Goal: Information Seeking & Learning: Learn about a topic

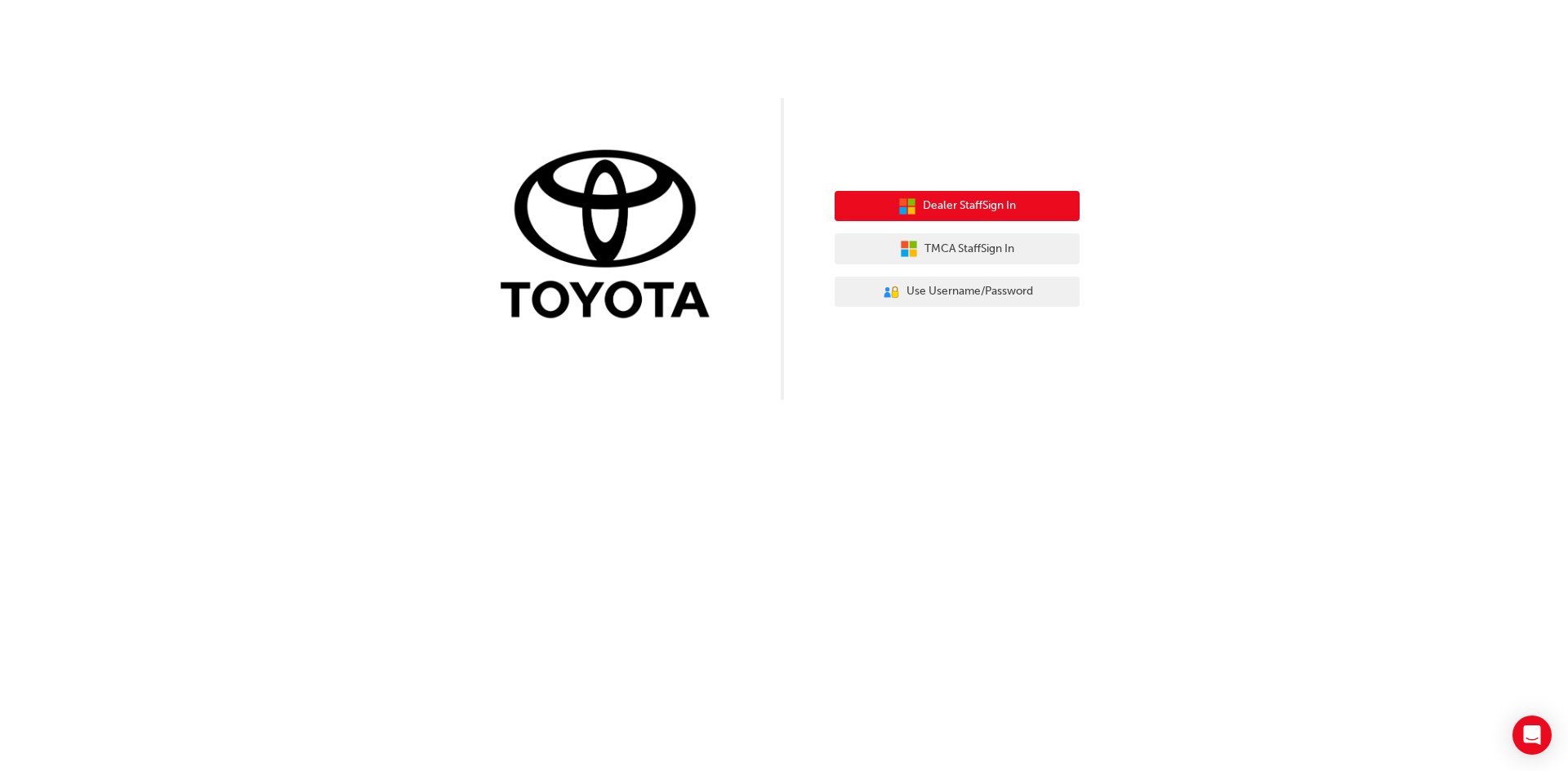
click at [987, 205] on span "Dealer Staff Sign In" at bounding box center [969, 206] width 93 height 18
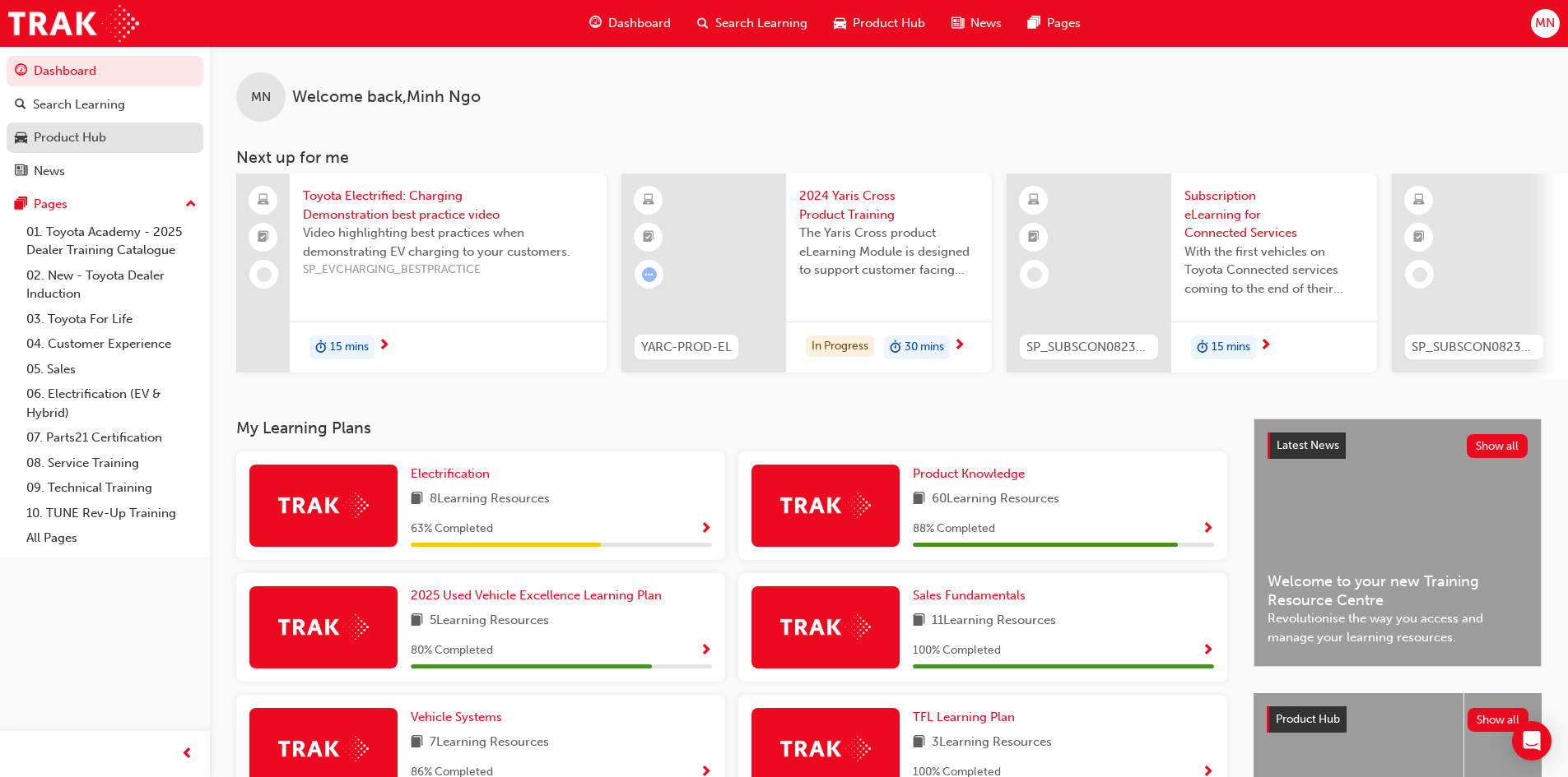
click at [78, 131] on div "Product Hub" at bounding box center [70, 137] width 73 height 19
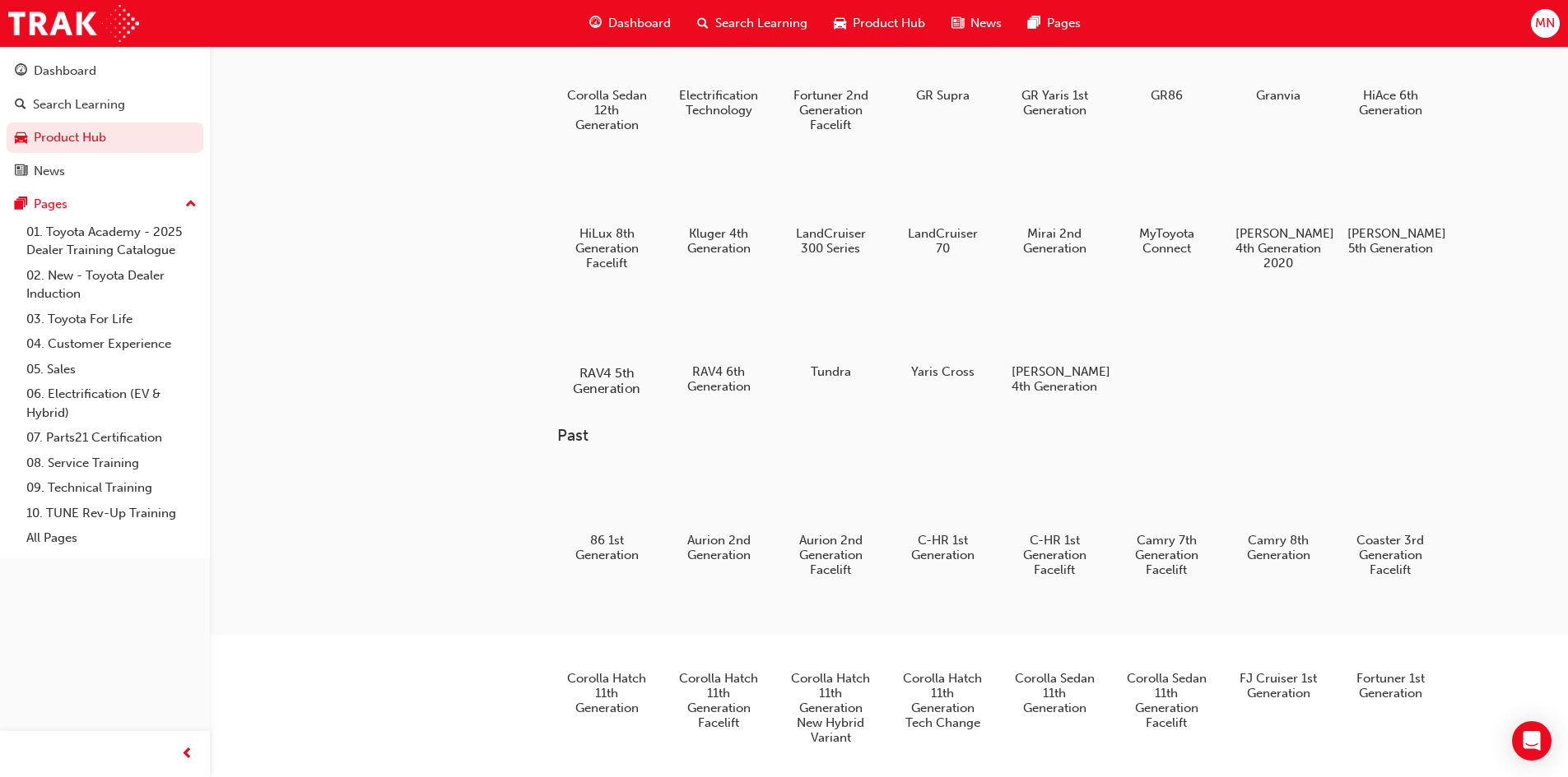
scroll to position [247, 0]
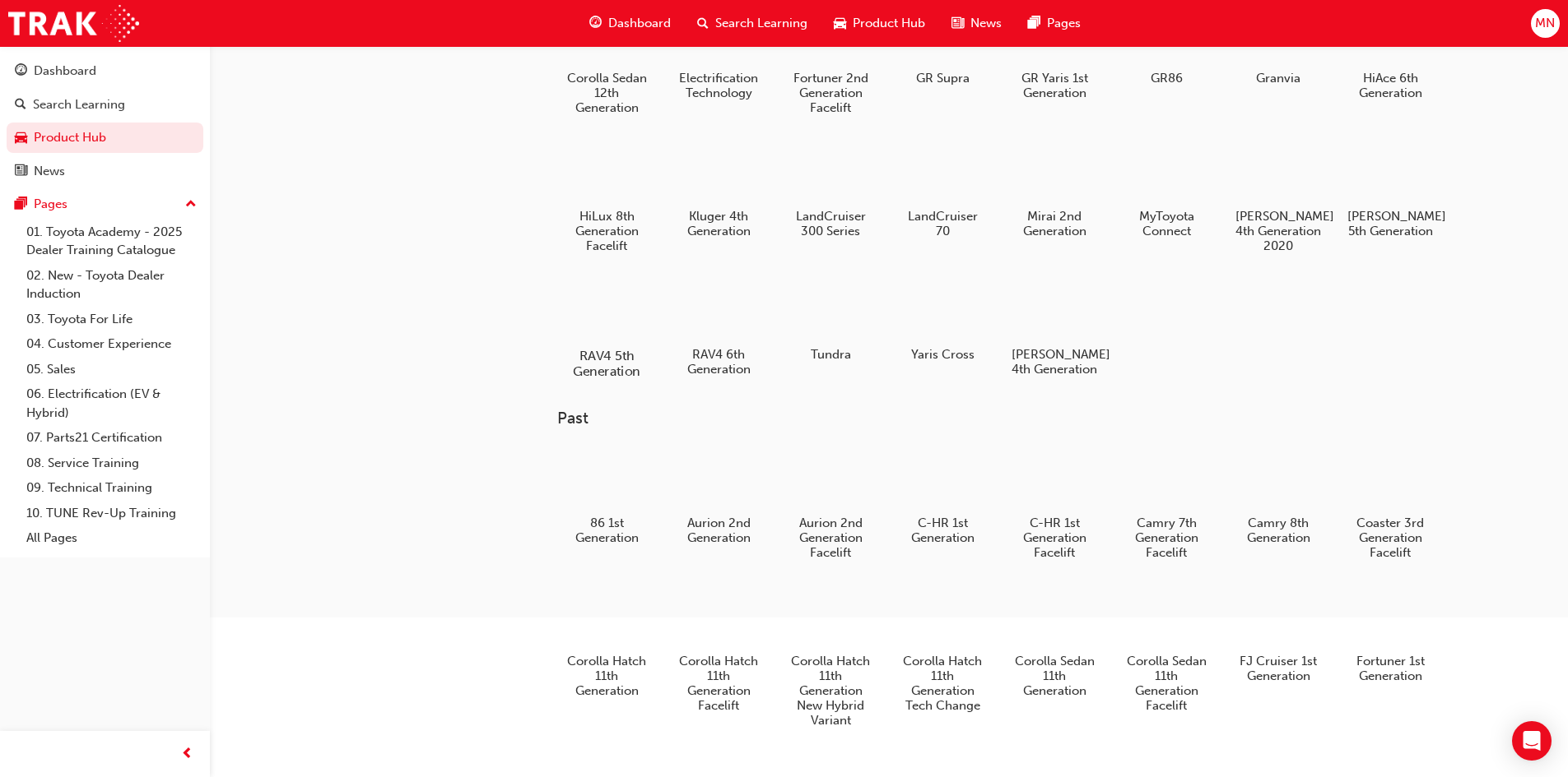
click at [608, 301] on div at bounding box center [606, 309] width 91 height 66
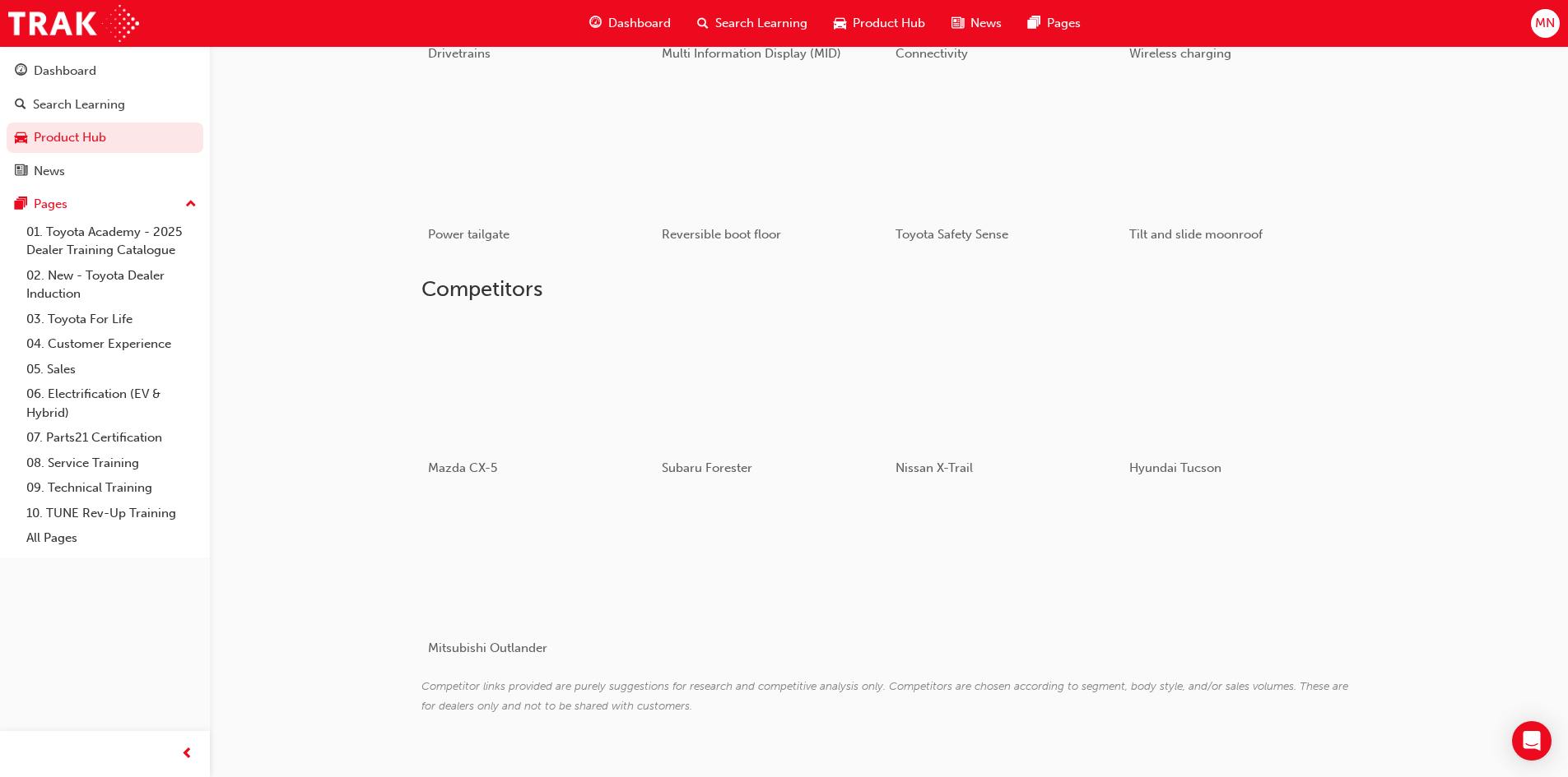
scroll to position [1155, 0]
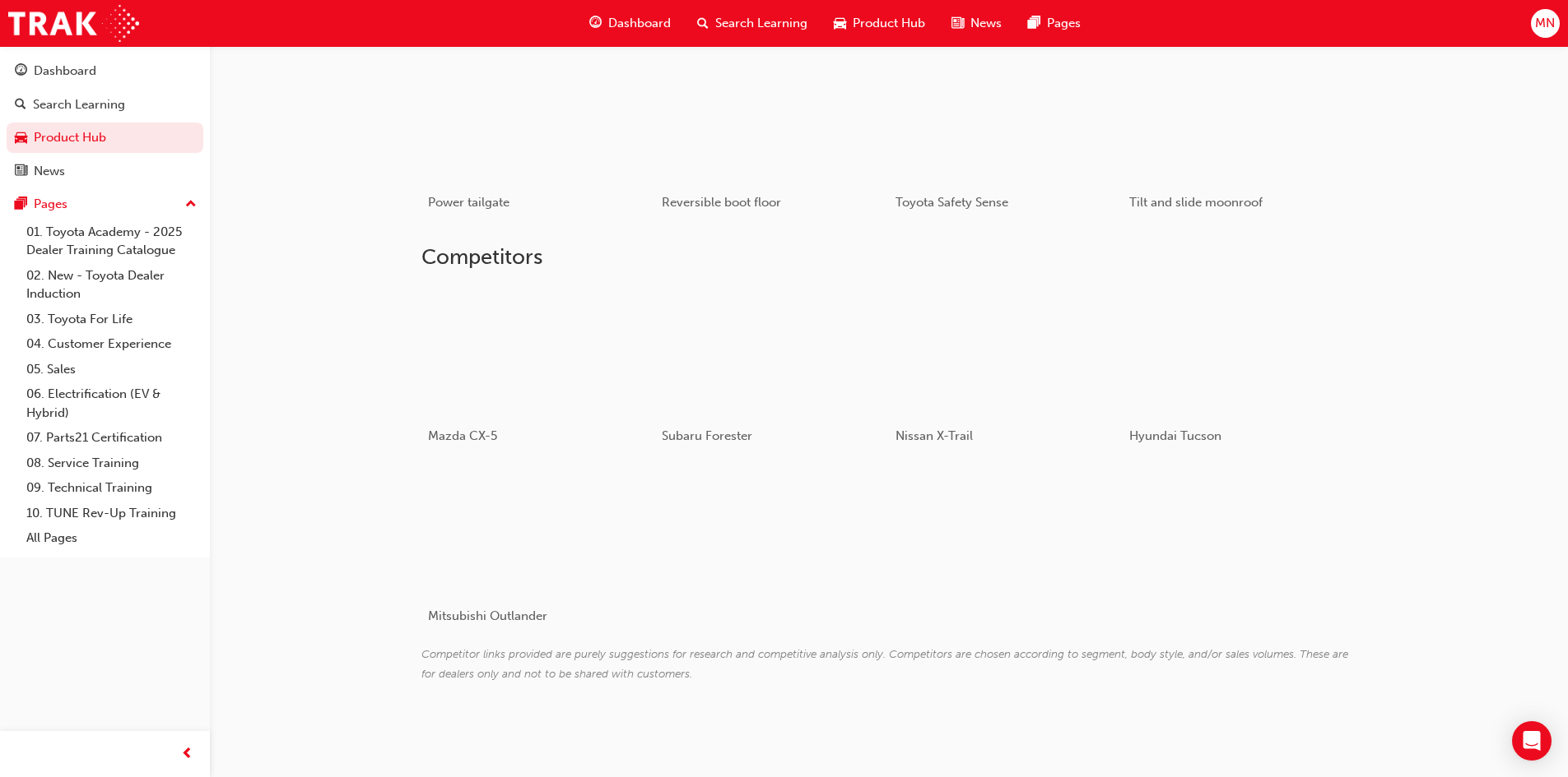
click at [655, 23] on span "Dashboard" at bounding box center [639, 23] width 62 height 19
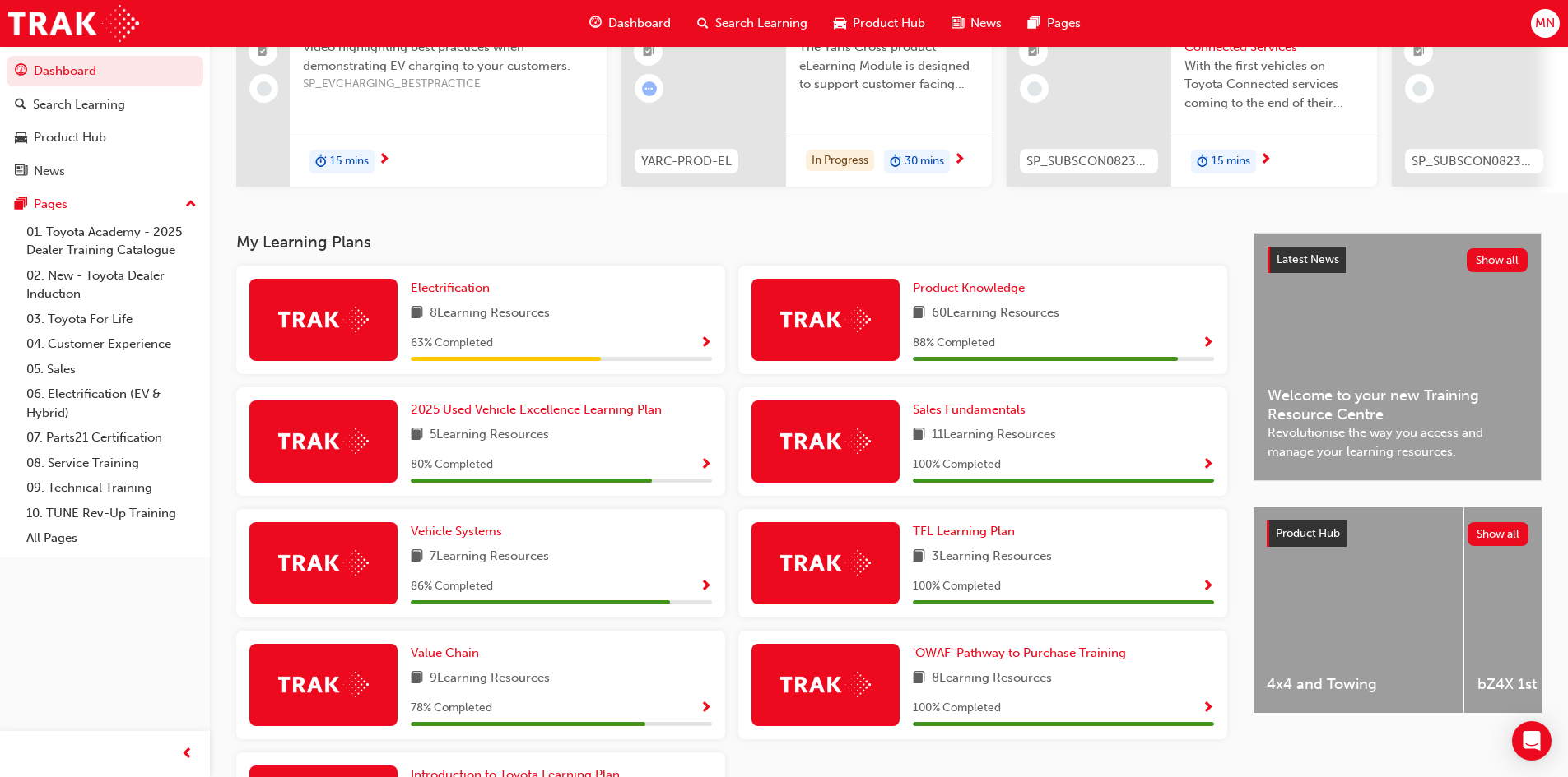
scroll to position [110, 0]
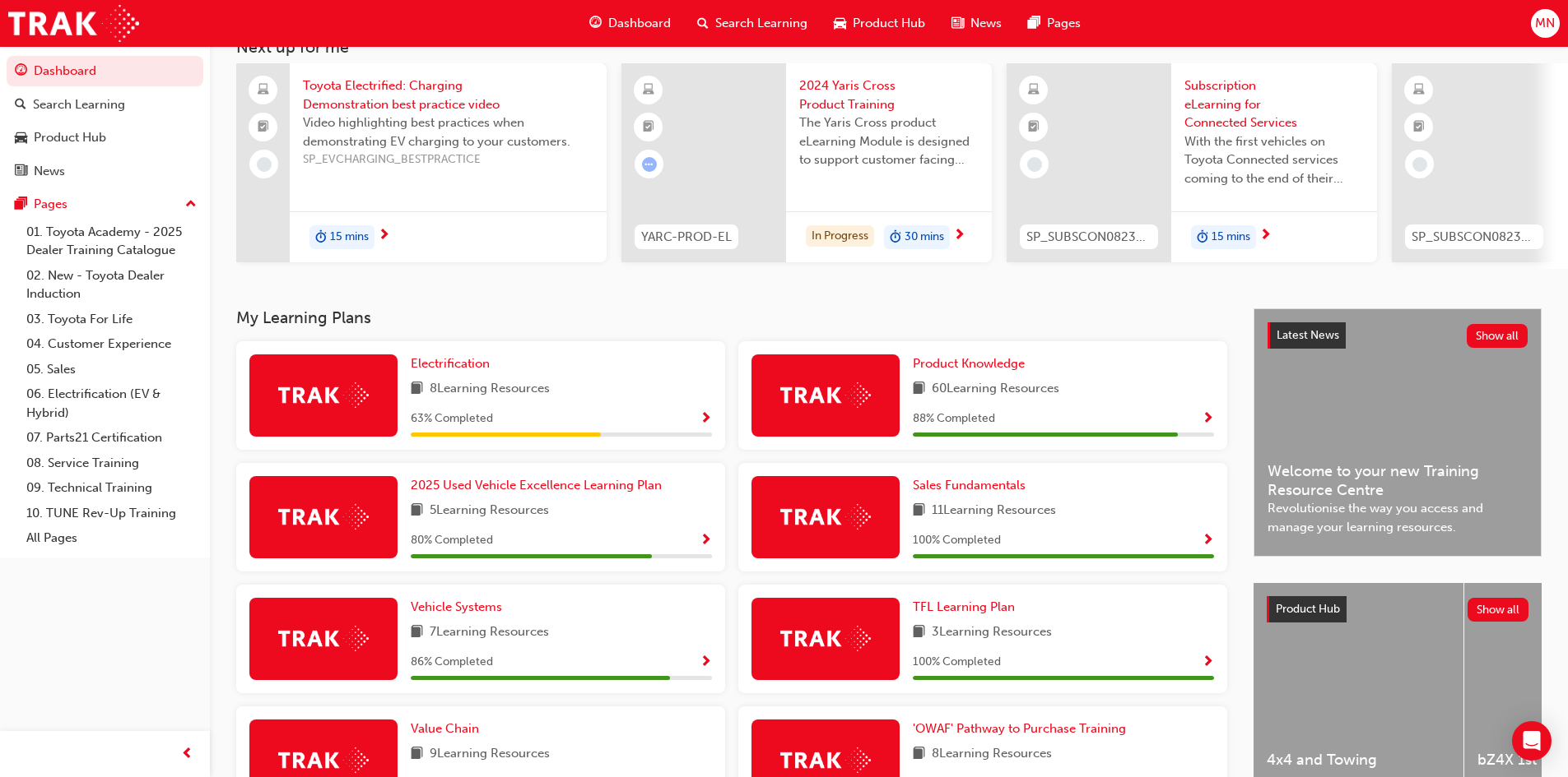
click at [698, 420] on div "63 % Completed" at bounding box center [561, 419] width 301 height 20
click at [346, 408] on img at bounding box center [323, 395] width 91 height 26
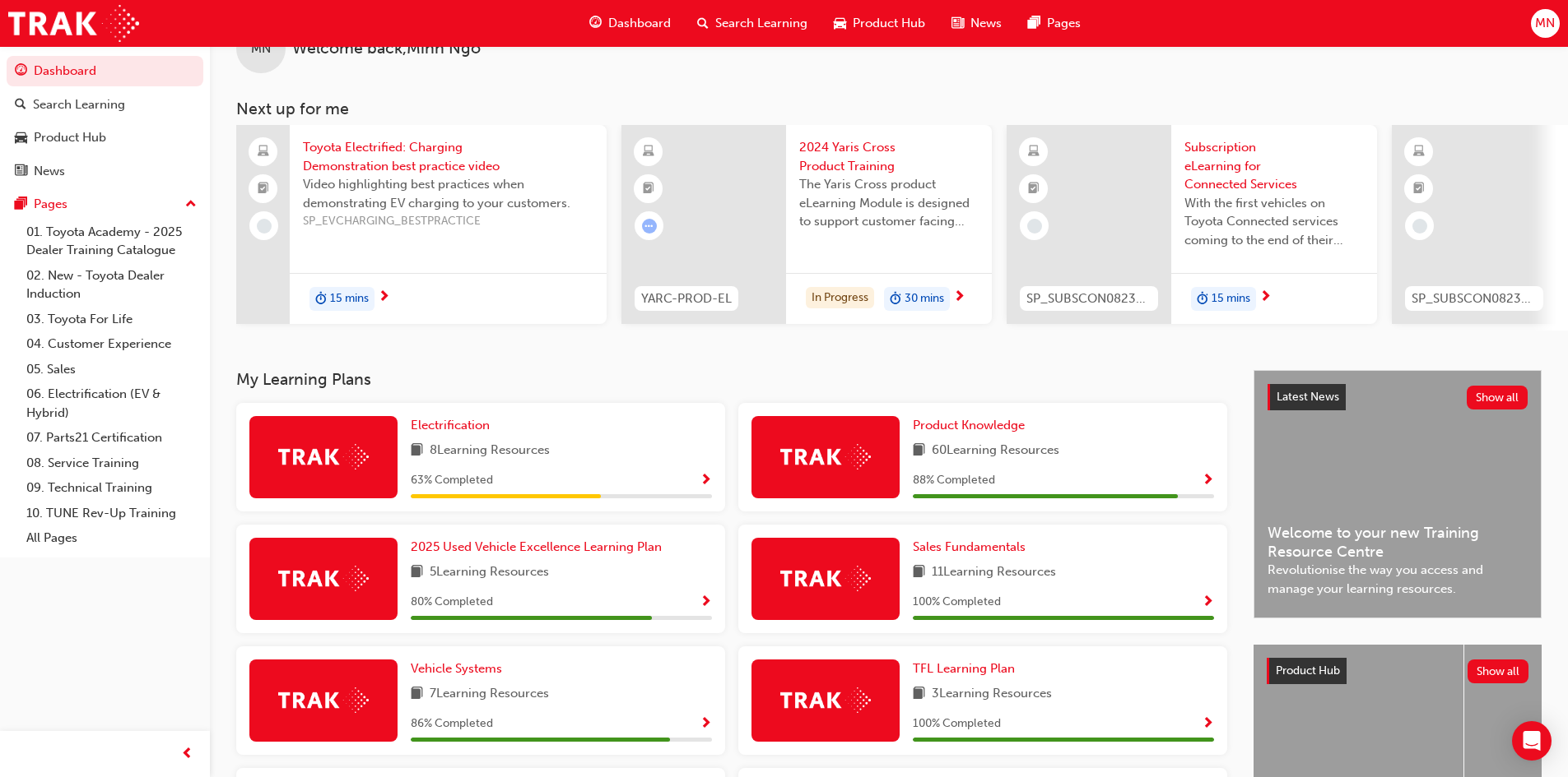
scroll to position [0, 0]
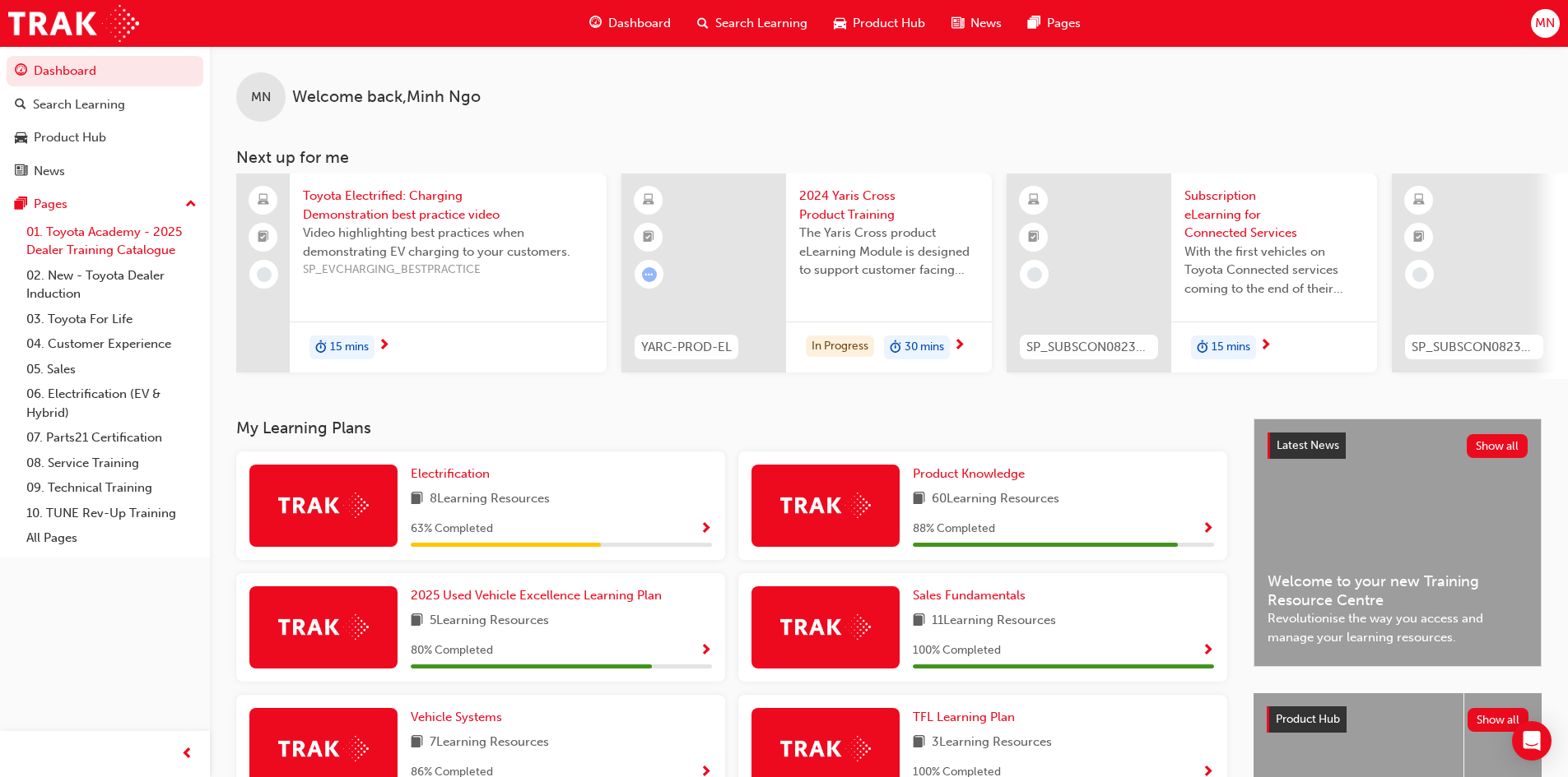
click at [113, 234] on link "01. Toyota Academy - 2025 Dealer Training Catalogue" at bounding box center [111, 241] width 184 height 43
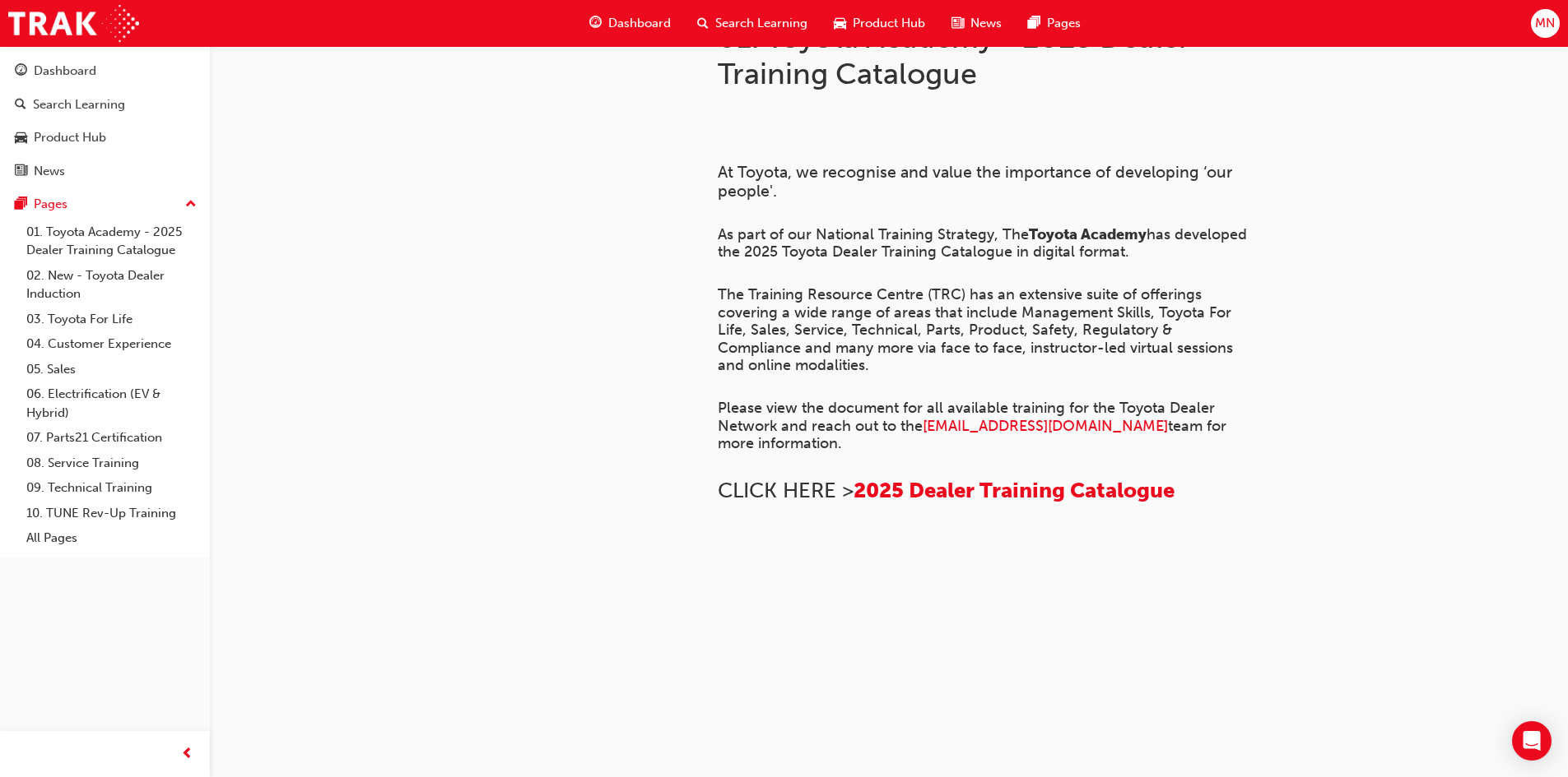
scroll to position [1097, 0]
click at [106, 281] on link "02. New - Toyota Dealer Induction" at bounding box center [111, 285] width 184 height 43
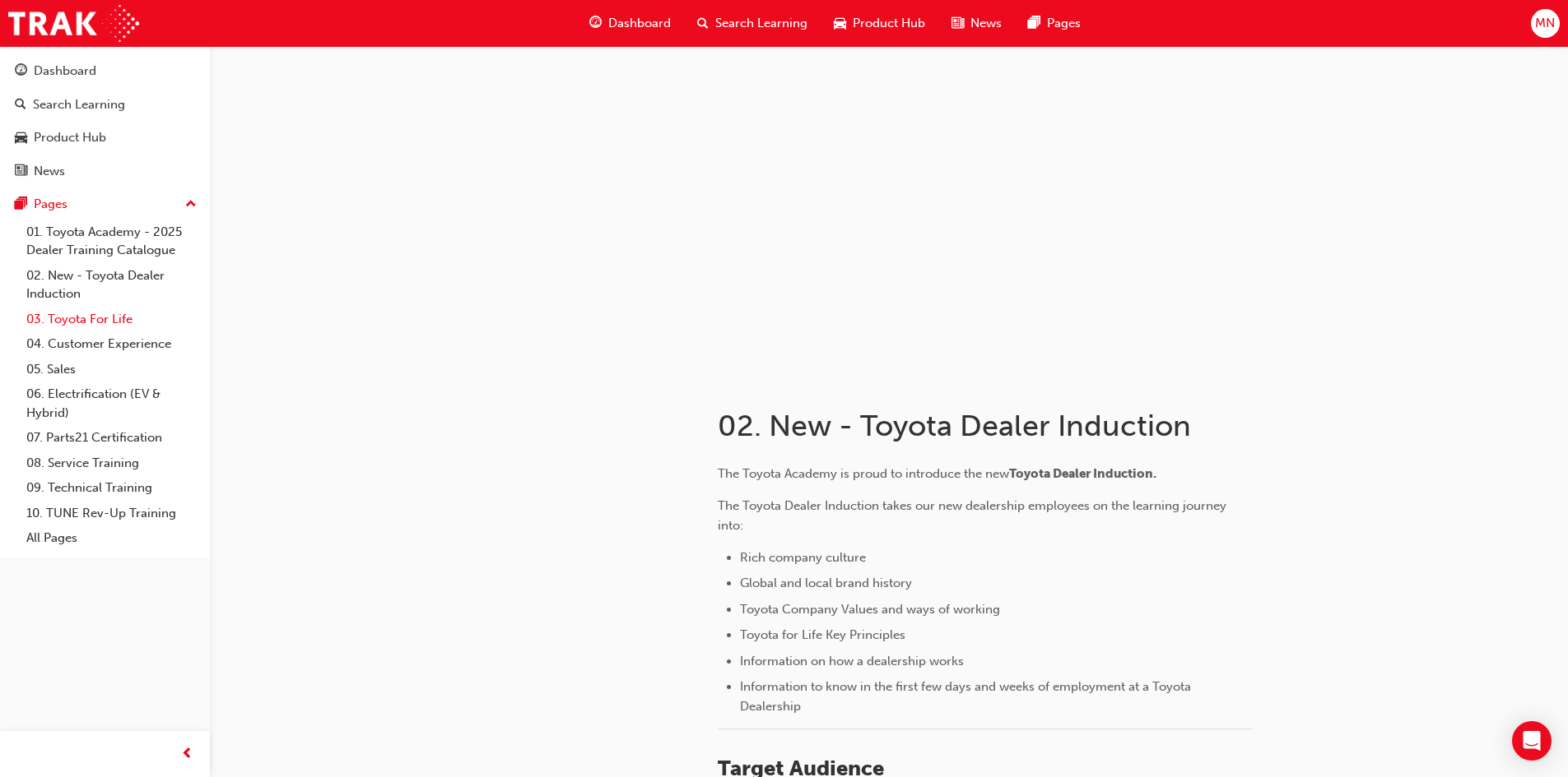
click at [102, 313] on link "03. Toyota For Life" at bounding box center [111, 319] width 184 height 26
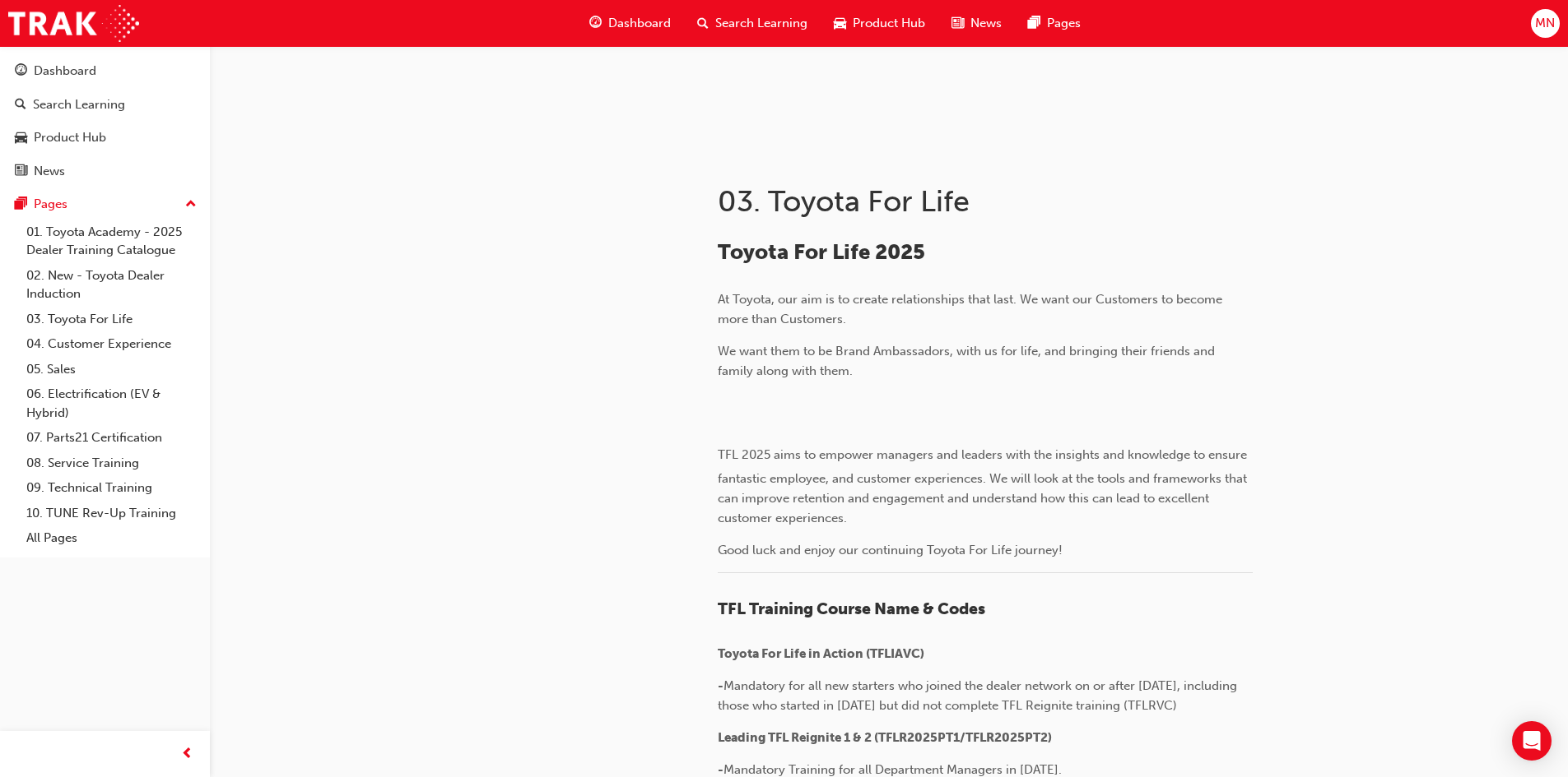
scroll to position [494, 0]
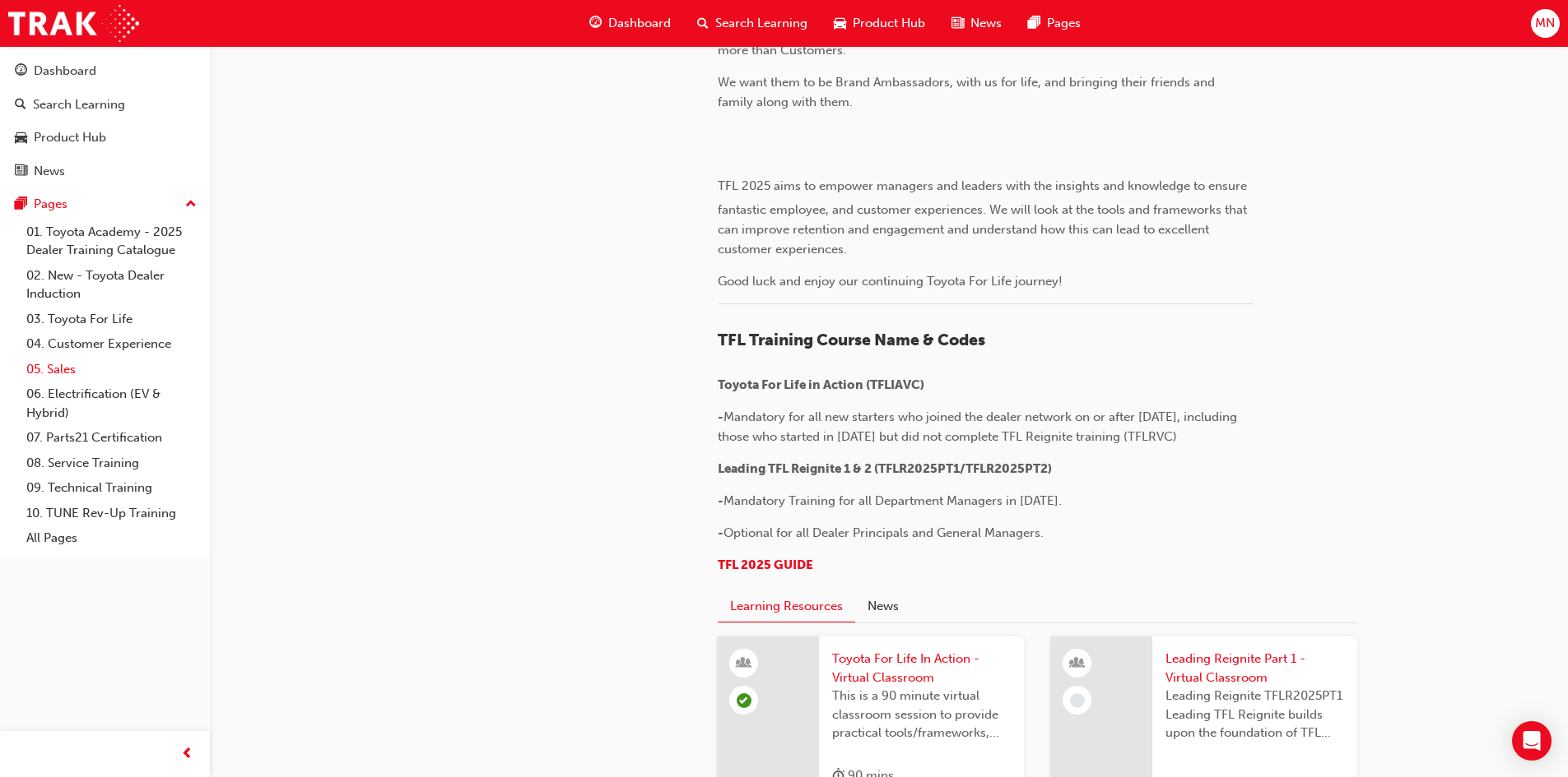
click at [75, 369] on link "05. Sales" at bounding box center [111, 370] width 184 height 26
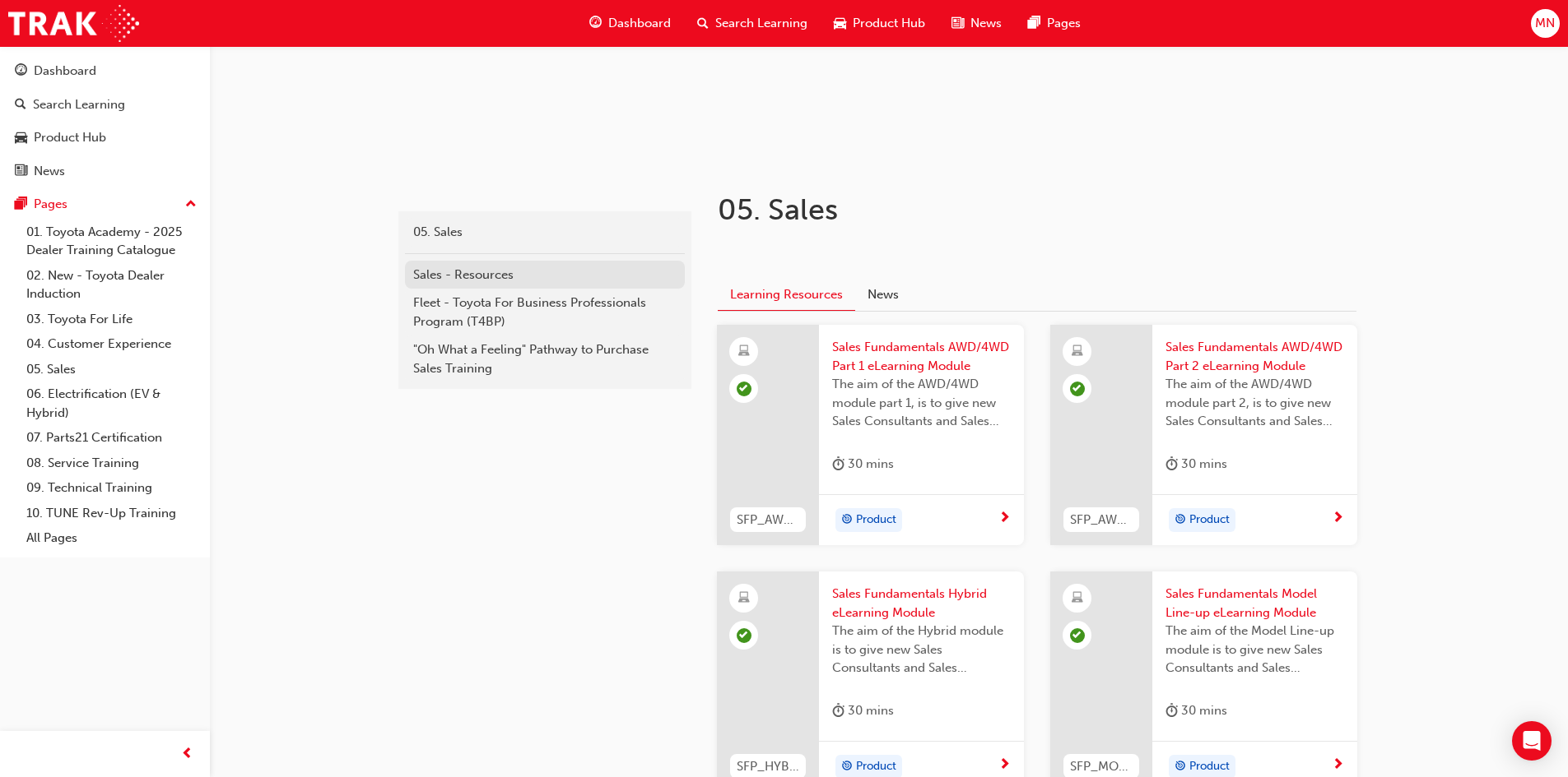
scroll to position [176, 0]
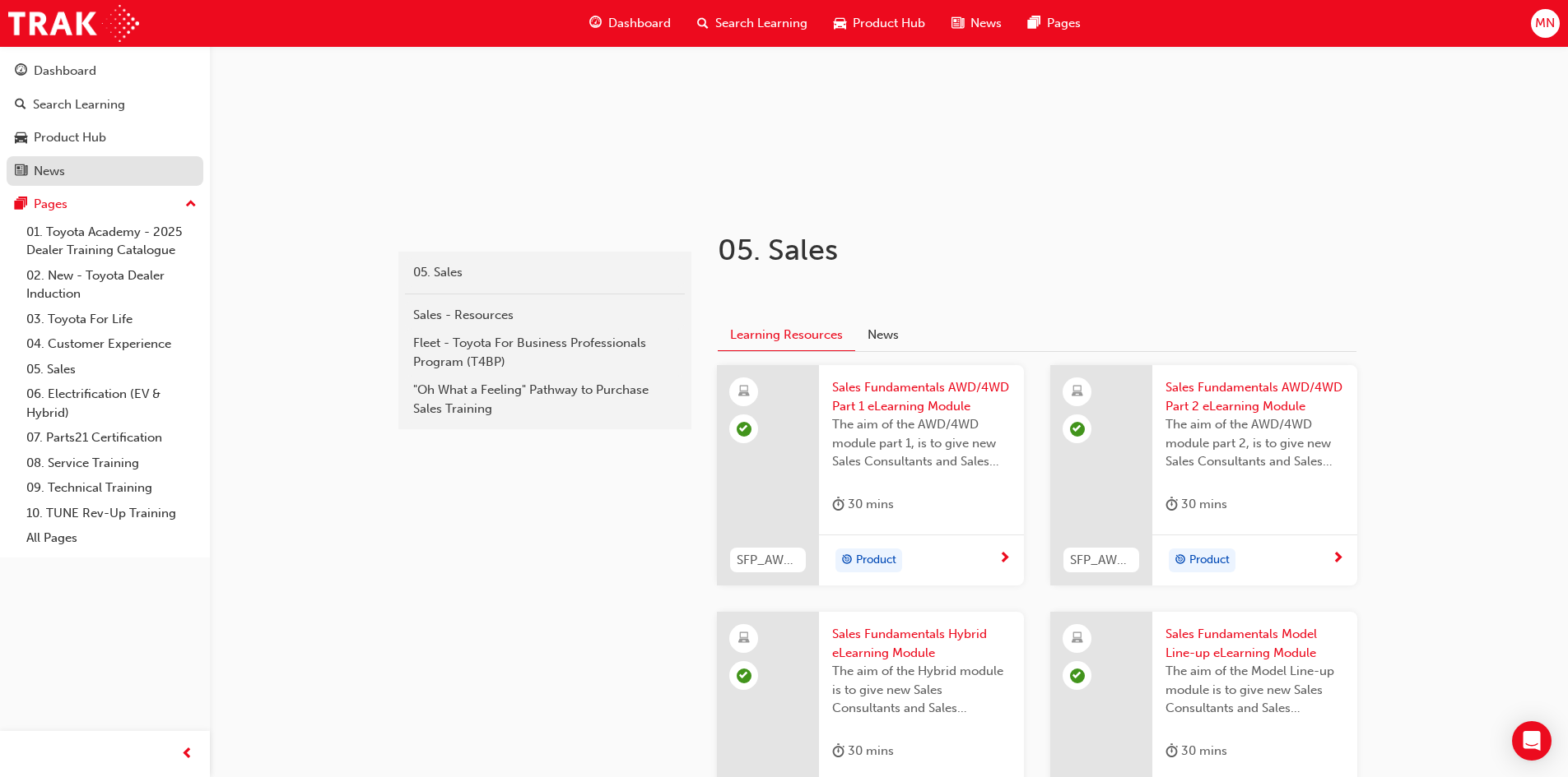
click at [35, 177] on div "News" at bounding box center [49, 171] width 31 height 19
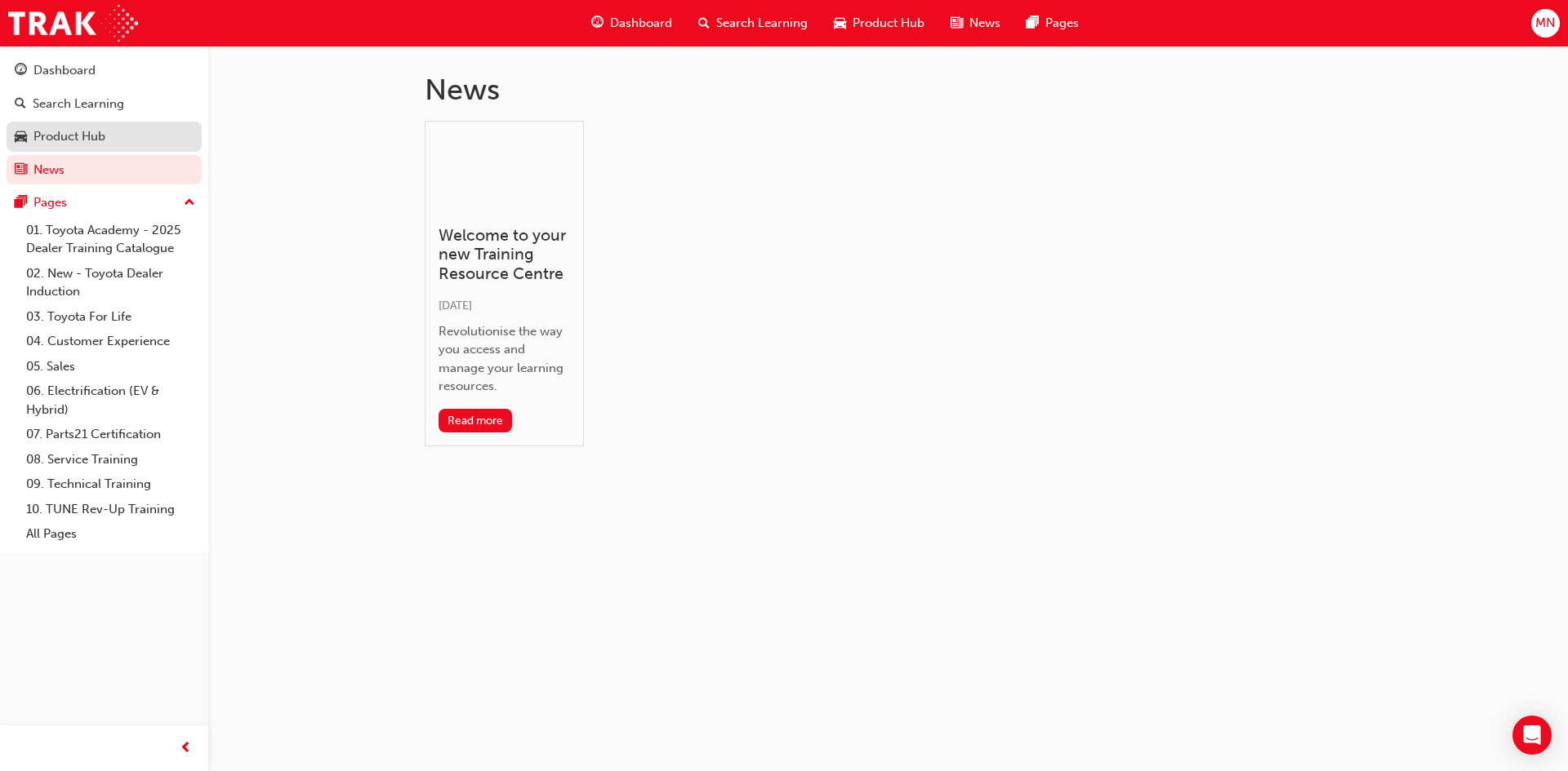
click at [107, 145] on div "Product Hub" at bounding box center [104, 136] width 179 height 20
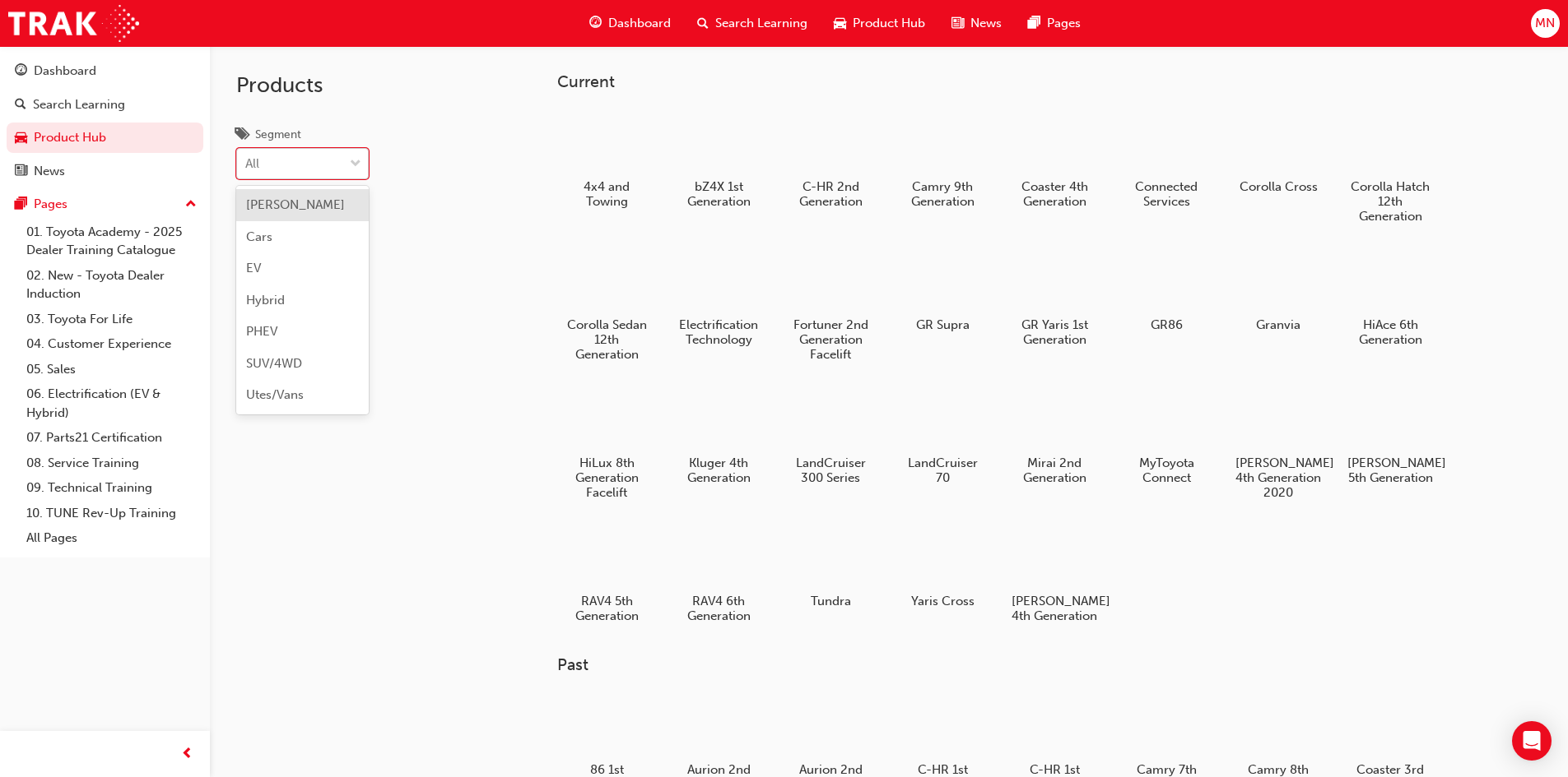
click at [358, 164] on span "down-icon" at bounding box center [355, 164] width 12 height 21
click at [247, 164] on input "Segment option BEV focused, 1 of 7. 7 results available. Use Up and Down to cho…" at bounding box center [246, 163] width 2 height 14
click at [300, 310] on div "Hybrid" at bounding box center [302, 301] width 132 height 32
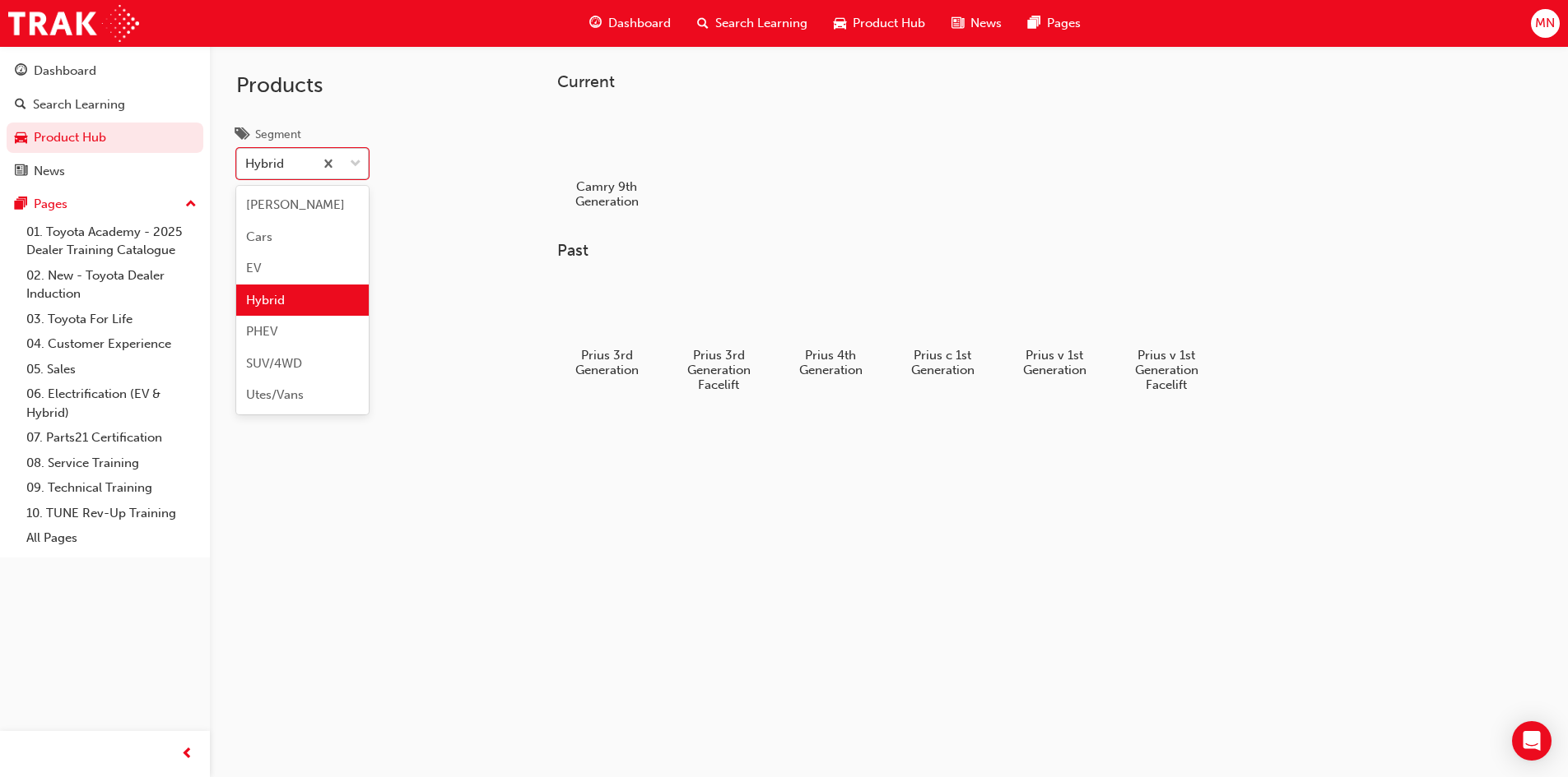
click at [356, 166] on span "down-icon" at bounding box center [355, 164] width 12 height 21
click at [247, 166] on input "Segment option Hybrid, selected. option Hybrid focused, 4 of 7. 7 results avail…" at bounding box center [246, 163] width 2 height 14
click at [314, 362] on div "SUV/4WD" at bounding box center [302, 364] width 132 height 32
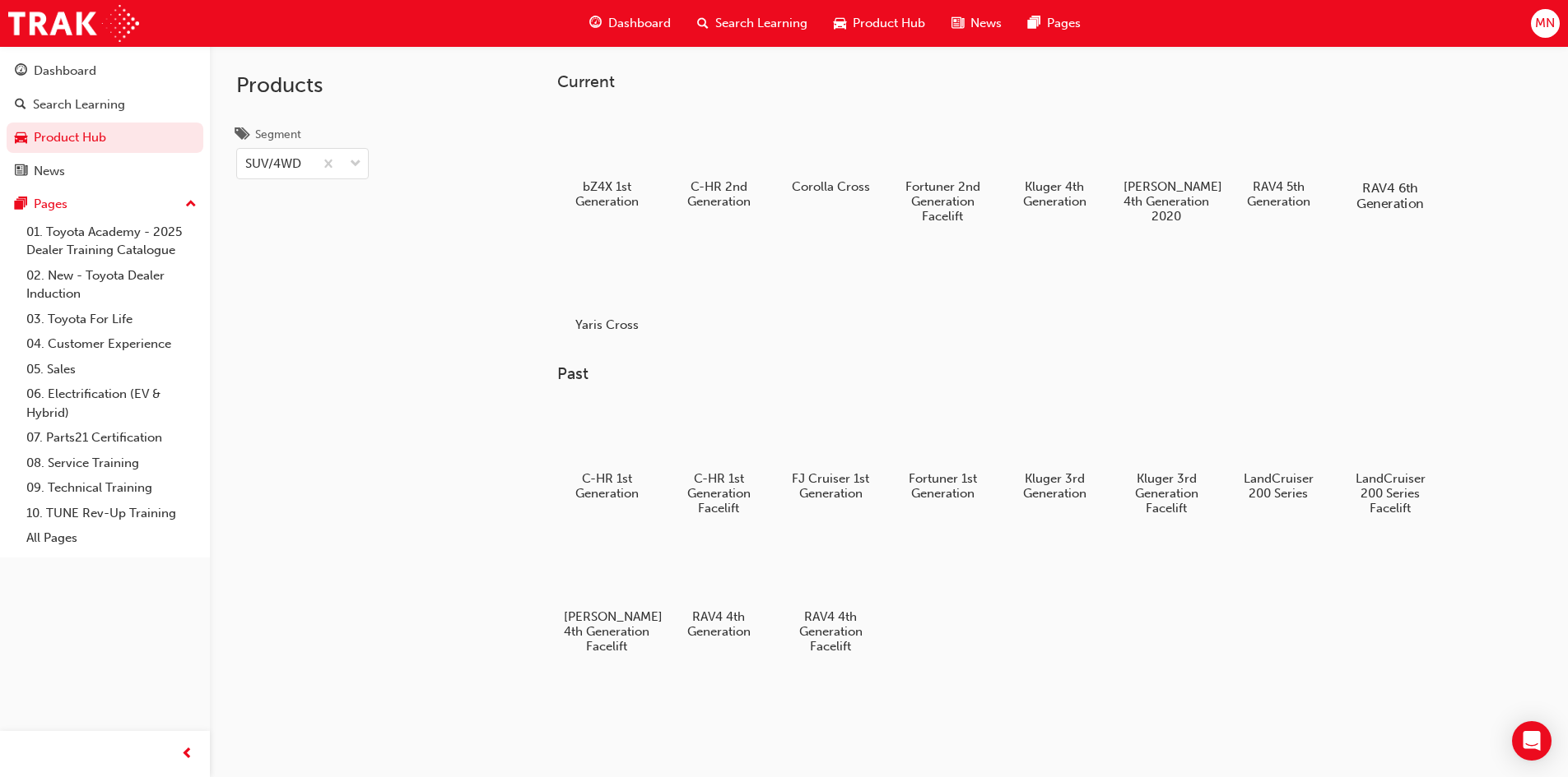
click at [1379, 144] on div at bounding box center [1390, 140] width 91 height 65
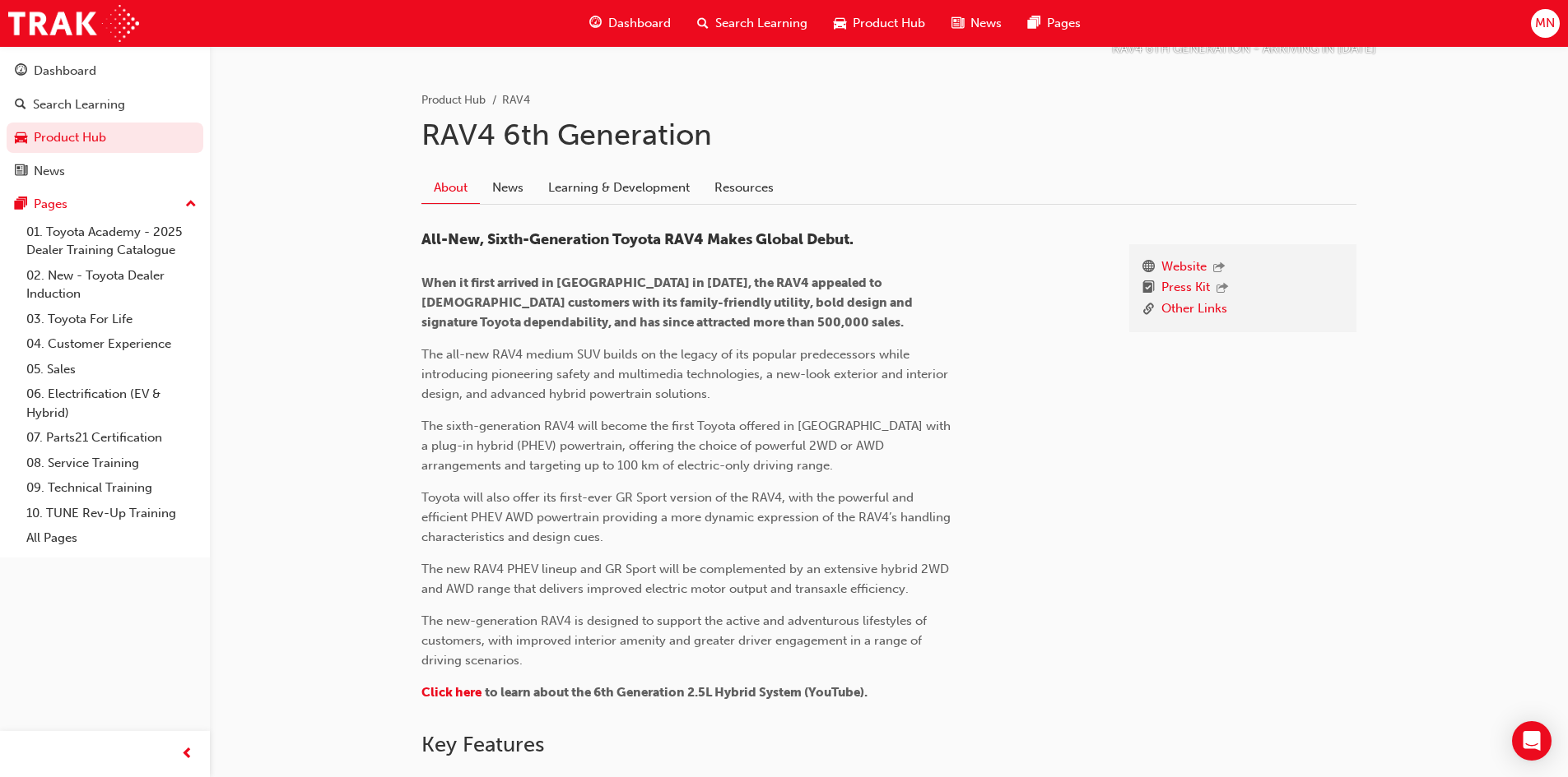
scroll to position [294, 0]
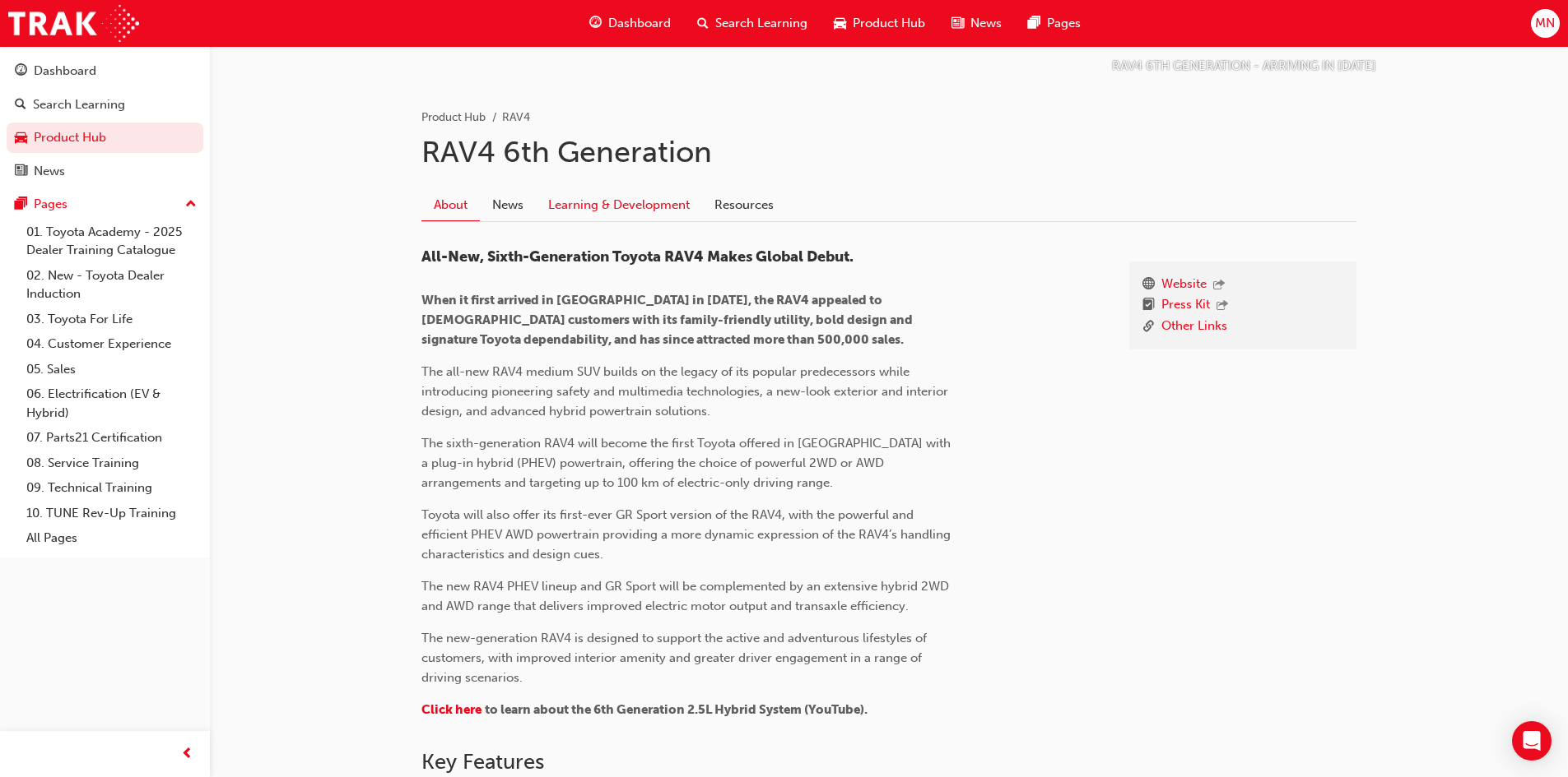
click at [599, 207] on link "Learning & Development" at bounding box center [619, 204] width 166 height 31
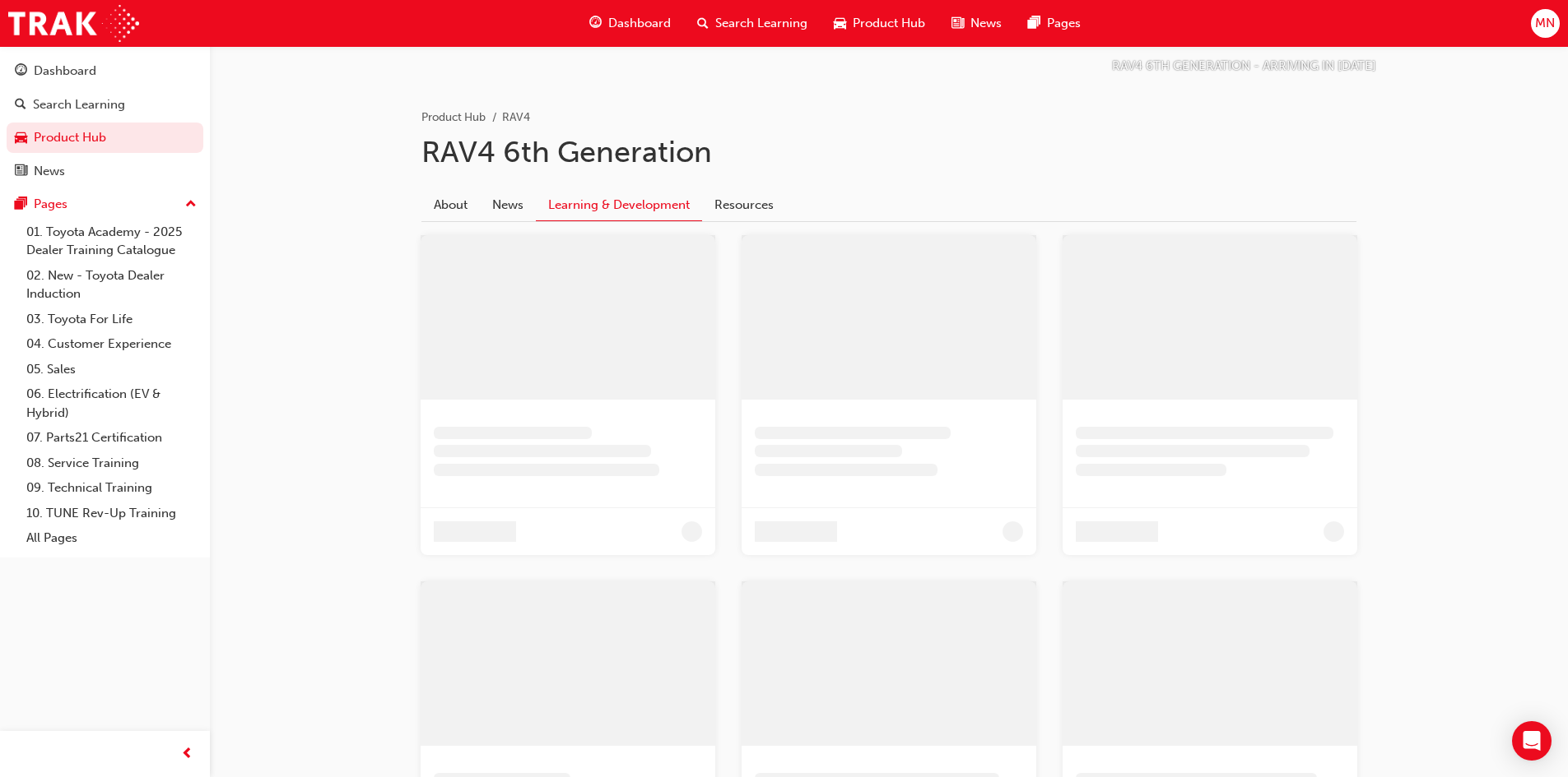
scroll to position [92, 0]
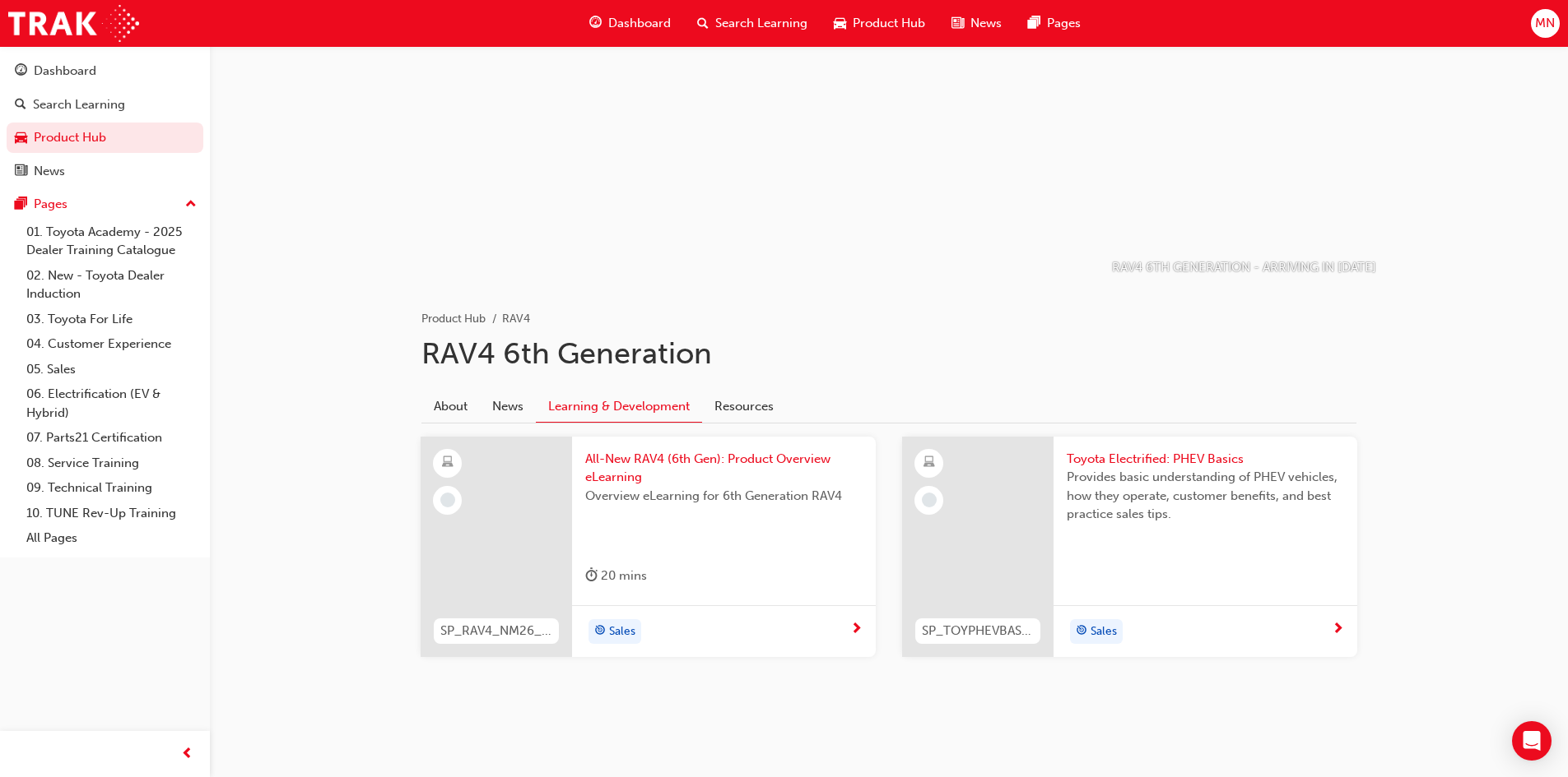
click at [635, 458] on span "All-New RAV4 (6th Gen): Product Overview eLearning" at bounding box center [723, 468] width 278 height 37
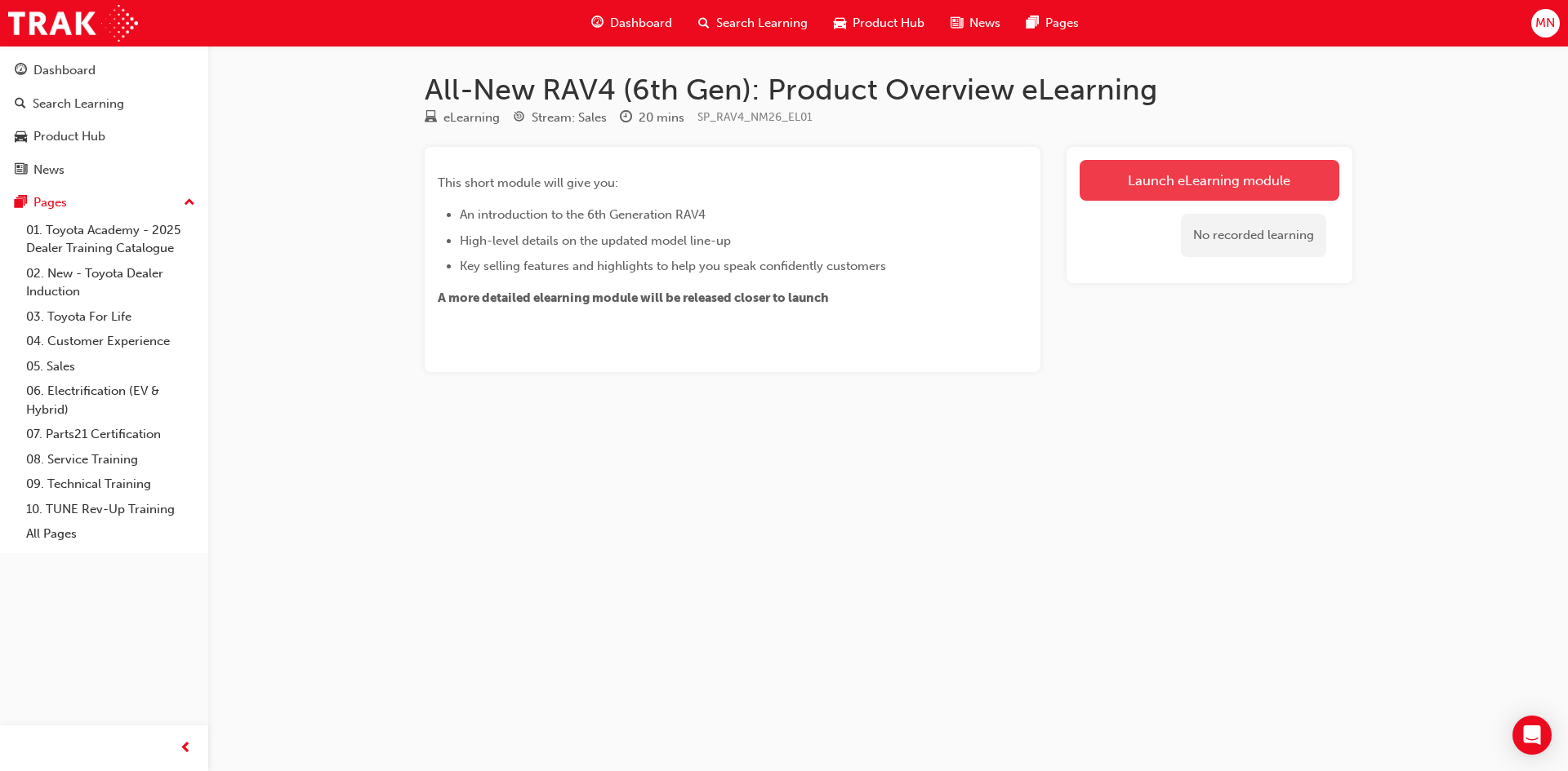
click at [1249, 180] on link "Launch eLearning module" at bounding box center [1209, 180] width 260 height 40
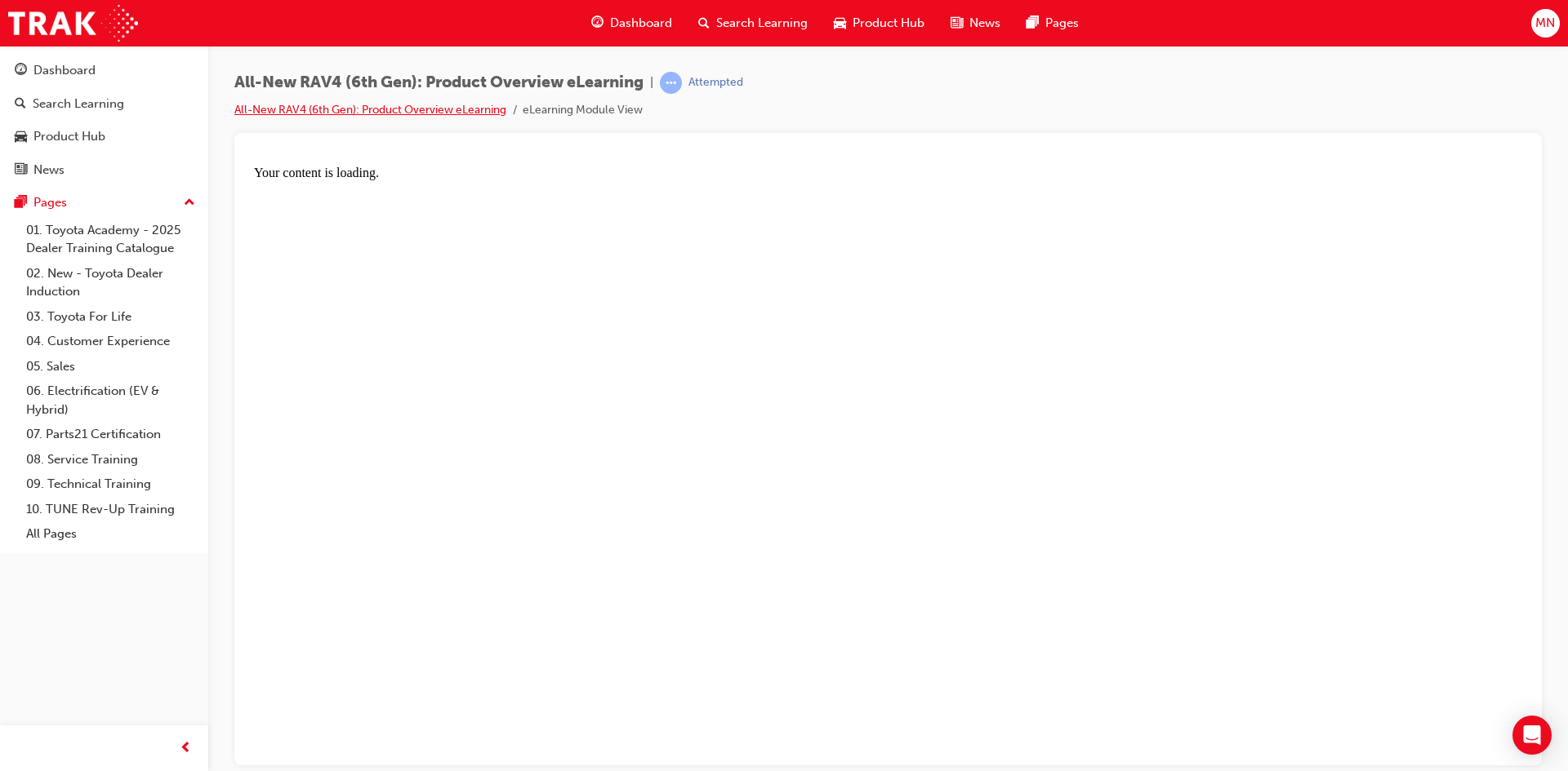
click at [406, 108] on link "All-New RAV4 (6th Gen): Product Overview eLearning" at bounding box center [370, 110] width 272 height 14
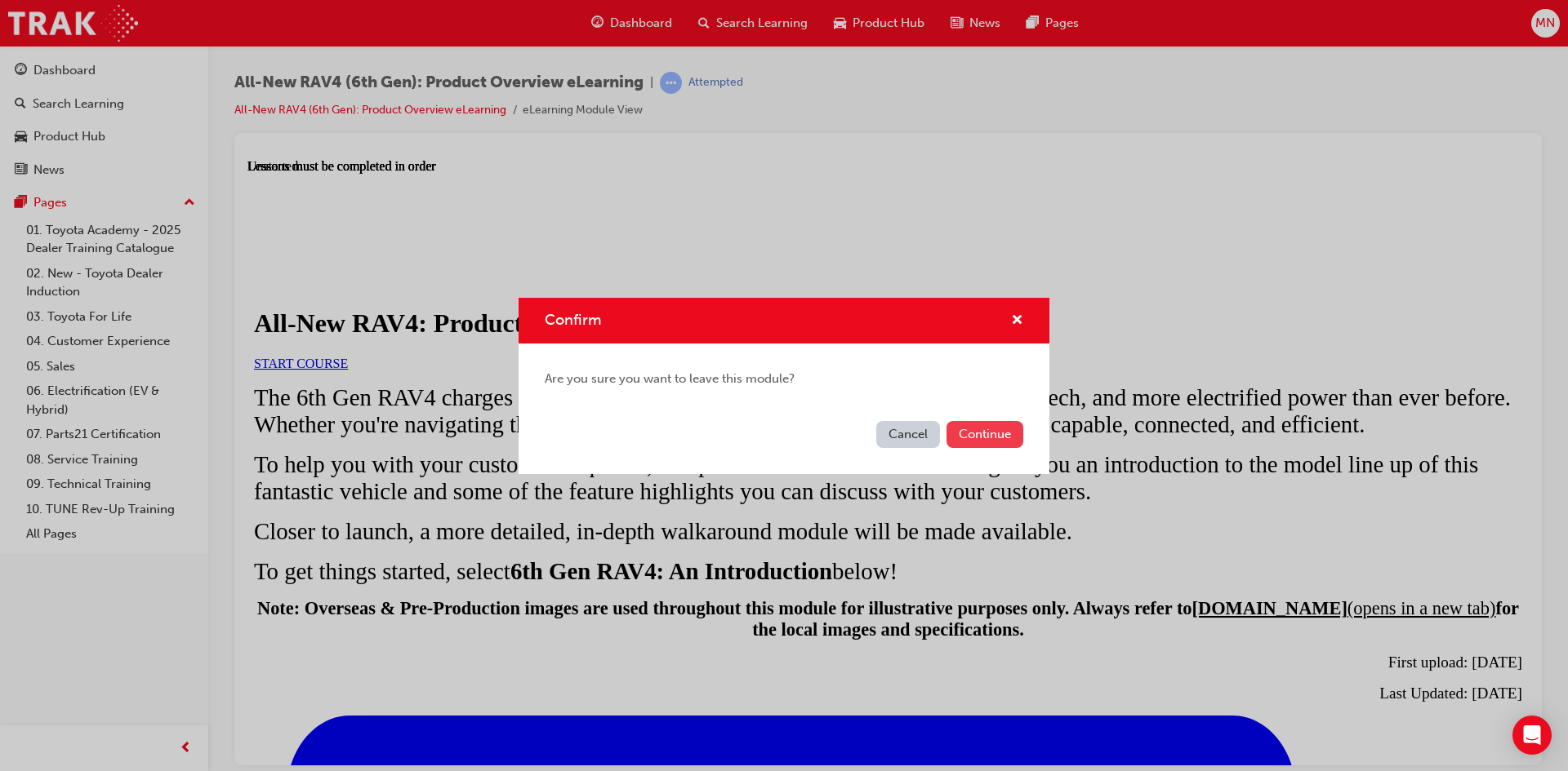
click at [997, 435] on button "Continue" at bounding box center [984, 435] width 77 height 27
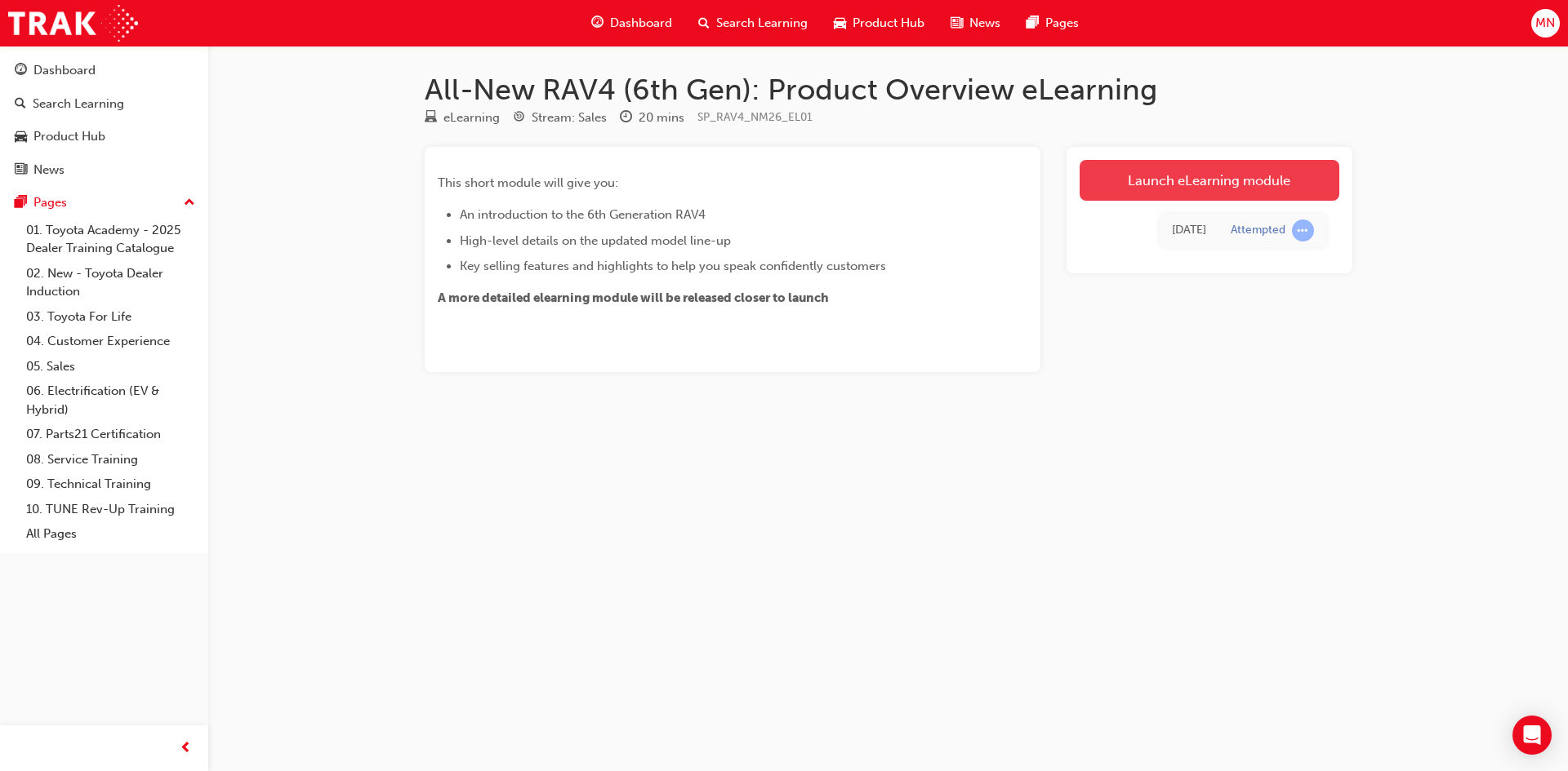
click at [1175, 177] on link "Launch eLearning module" at bounding box center [1209, 180] width 260 height 40
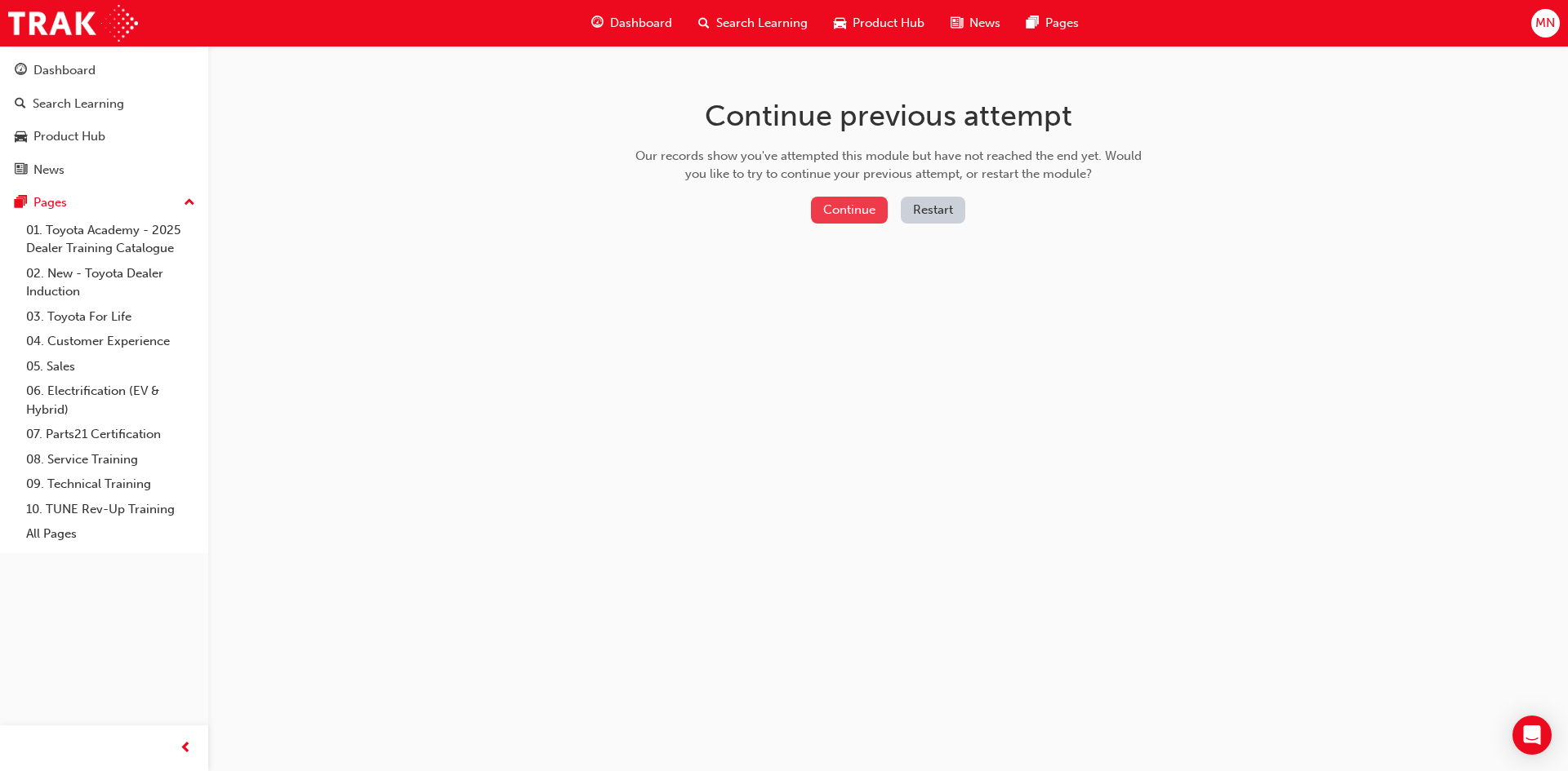
click at [867, 209] on button "Continue" at bounding box center [849, 210] width 77 height 27
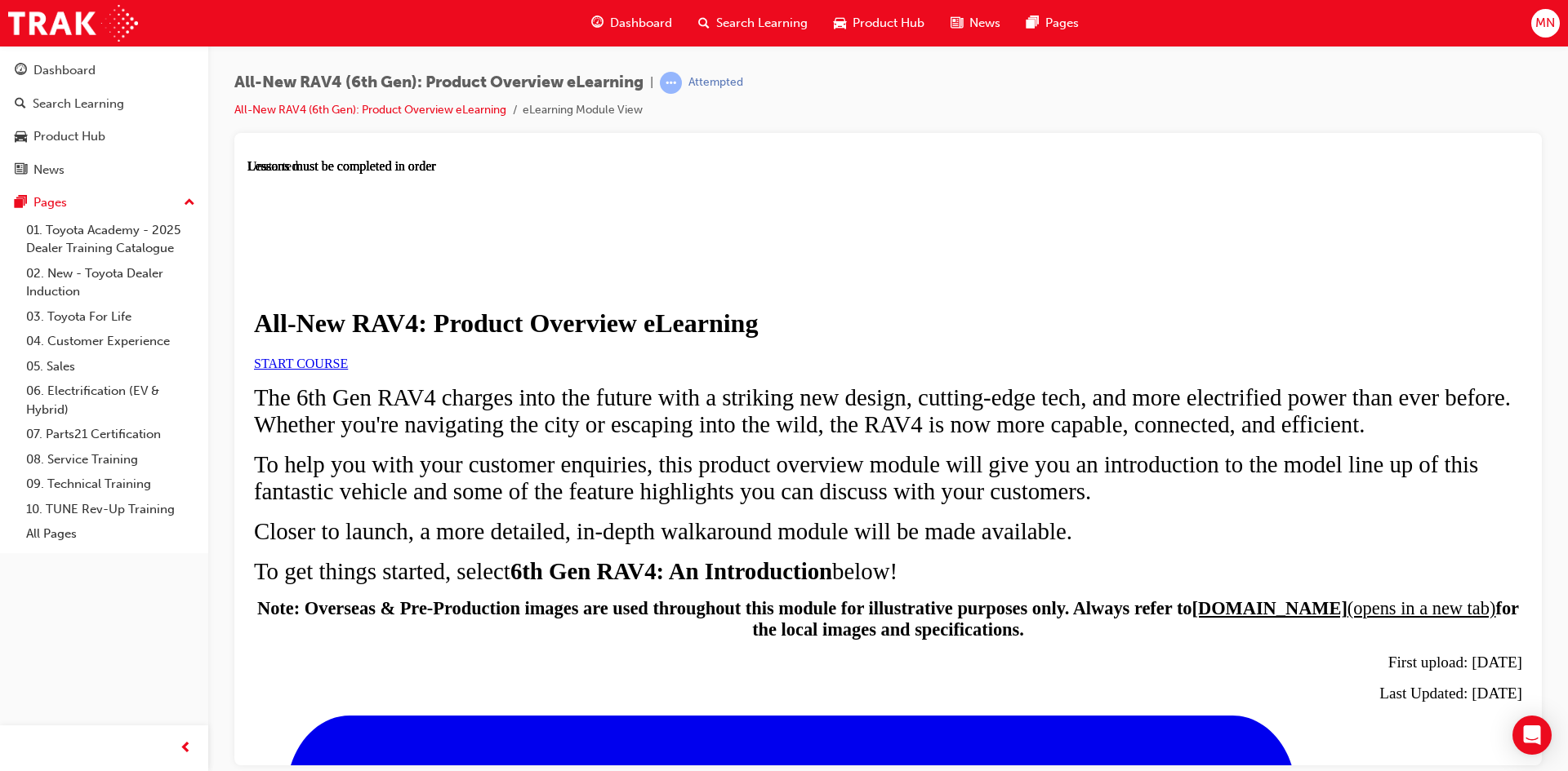
click at [348, 370] on span "START COURSE" at bounding box center [300, 363] width 94 height 14
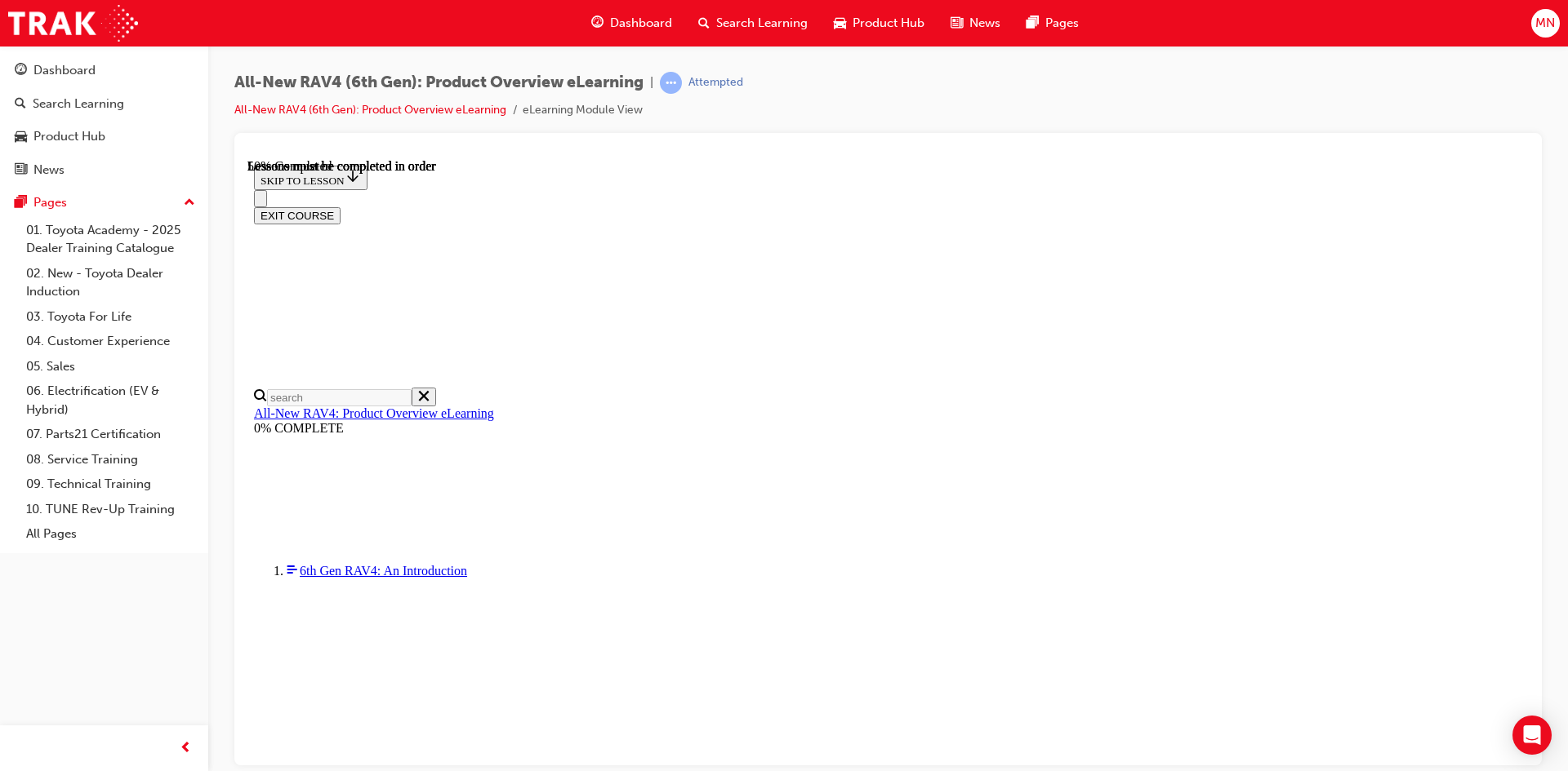
scroll to position [1526, 0]
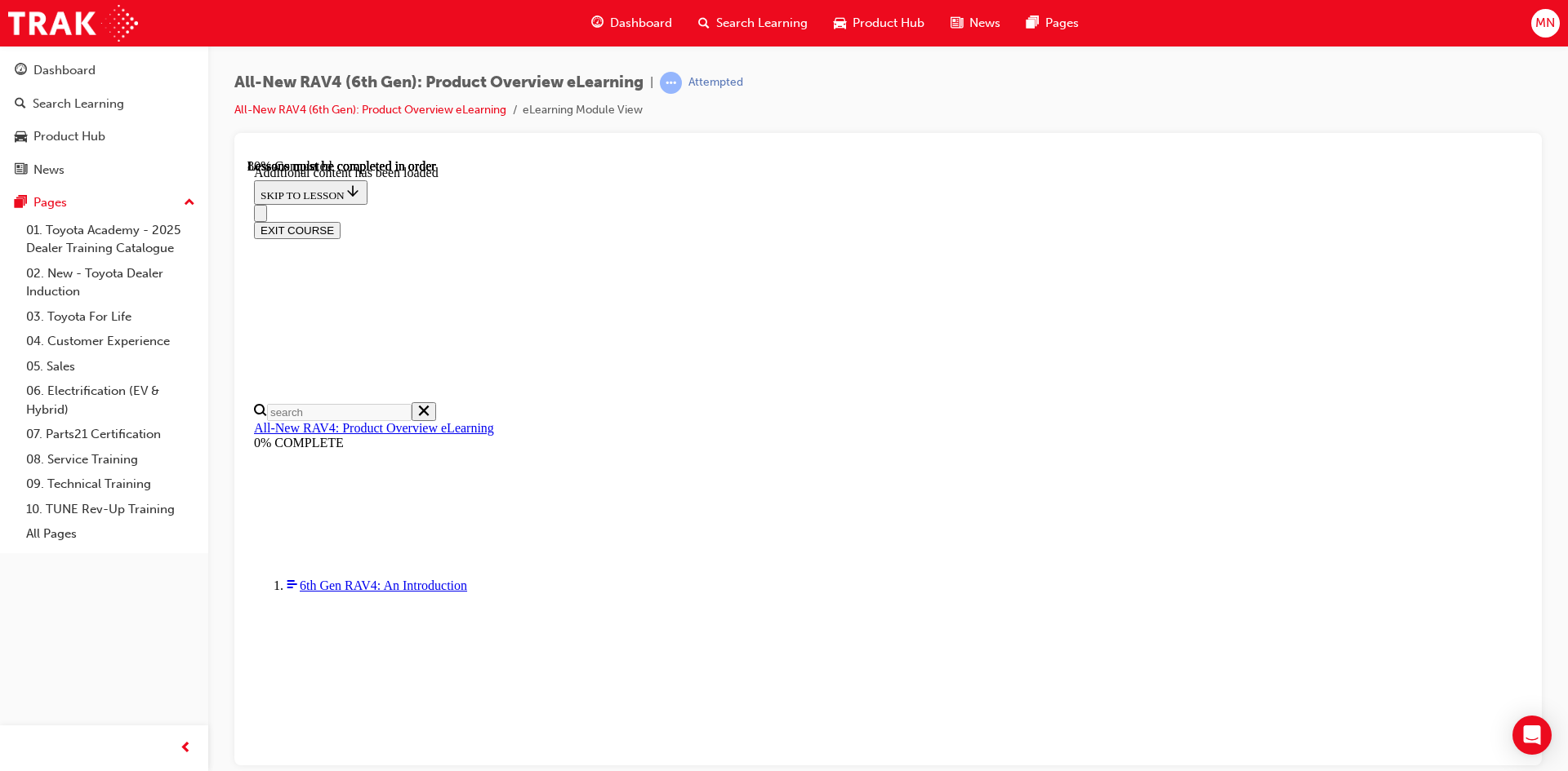
scroll to position [2078, 0]
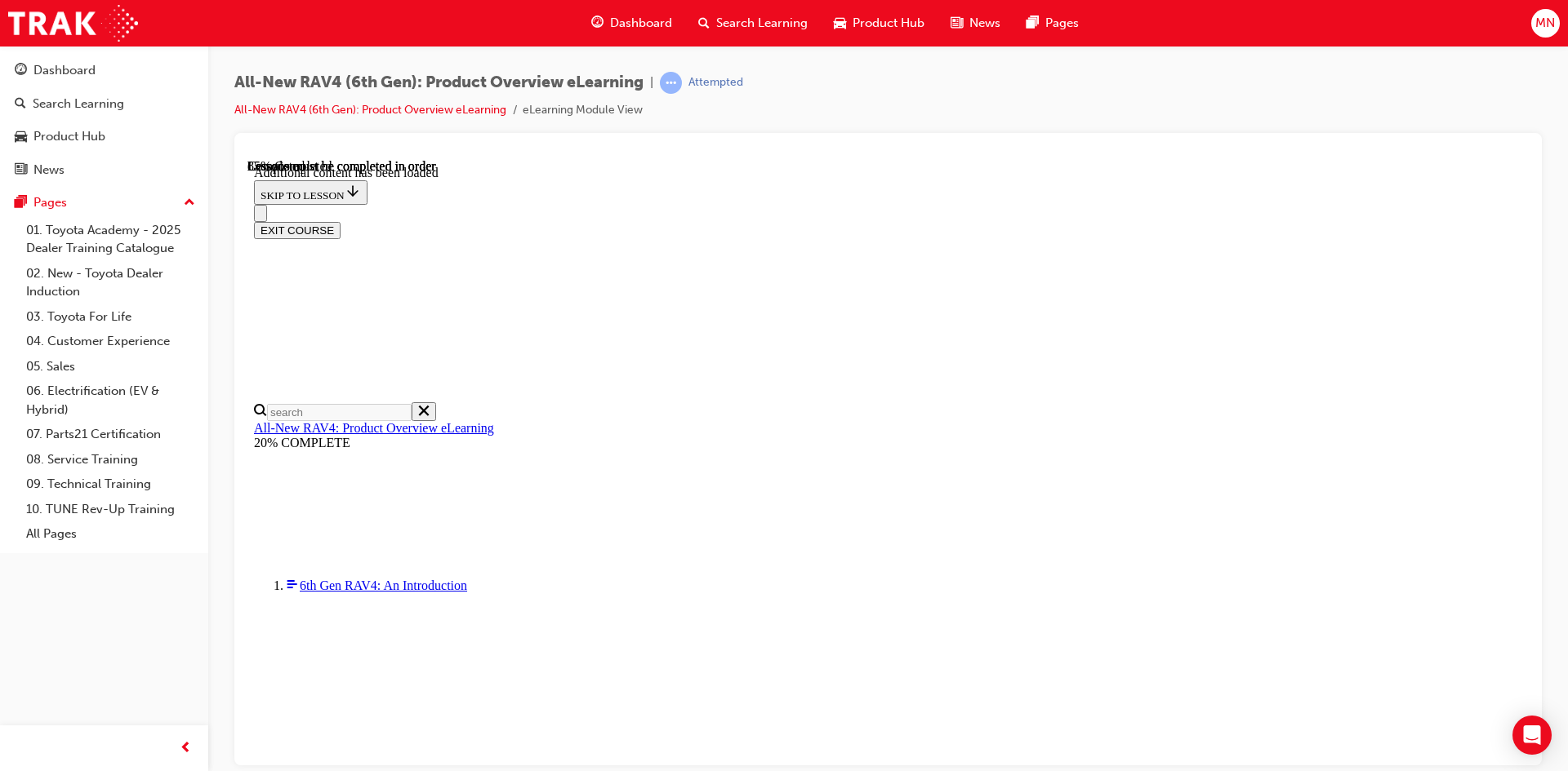
scroll to position [2592, 0]
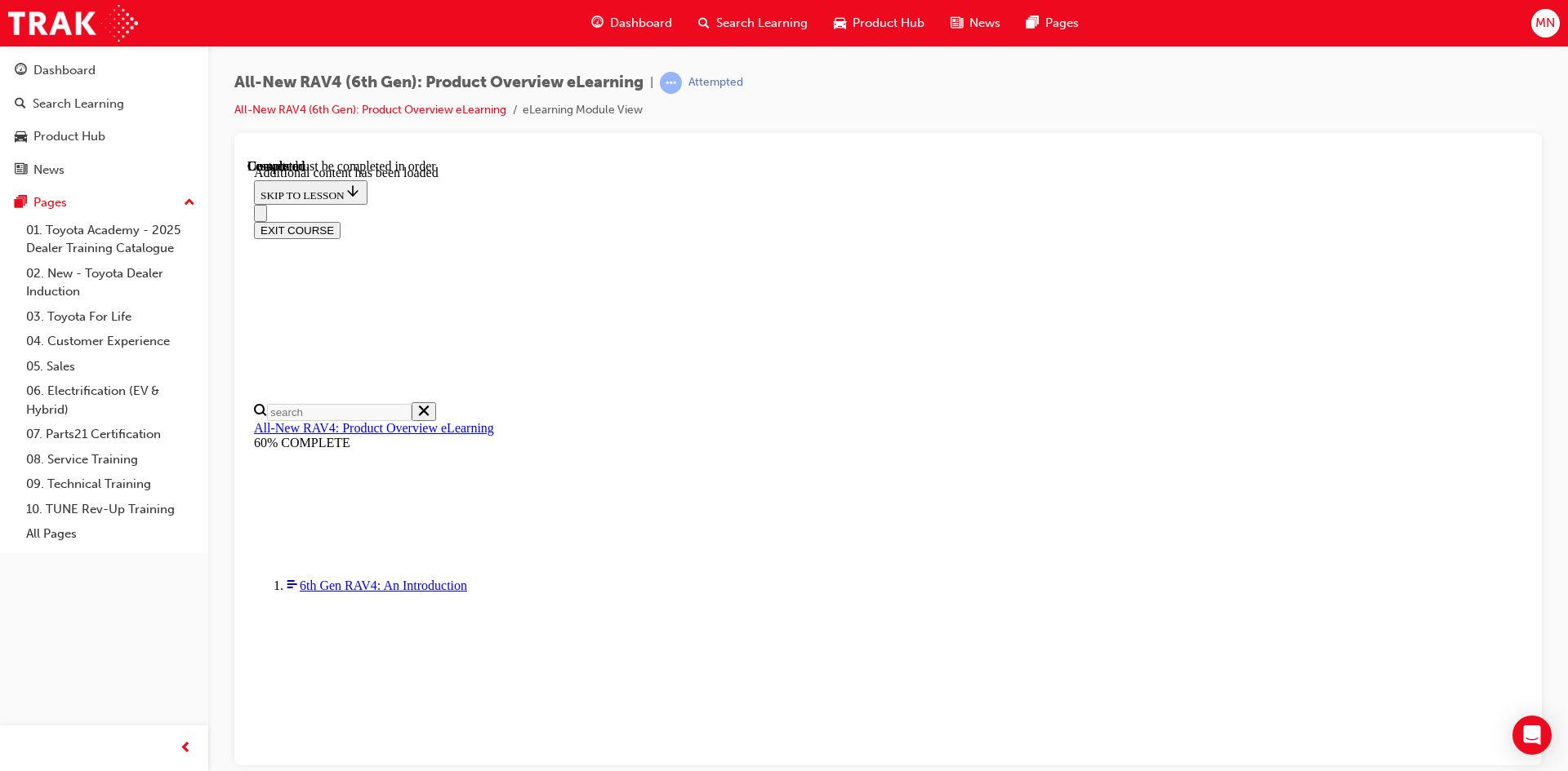
scroll to position [383, 0]
radio input "true"
drag, startPoint x: 1013, startPoint y: 652, endPoint x: 1016, endPoint y: 661, distance: 9.5
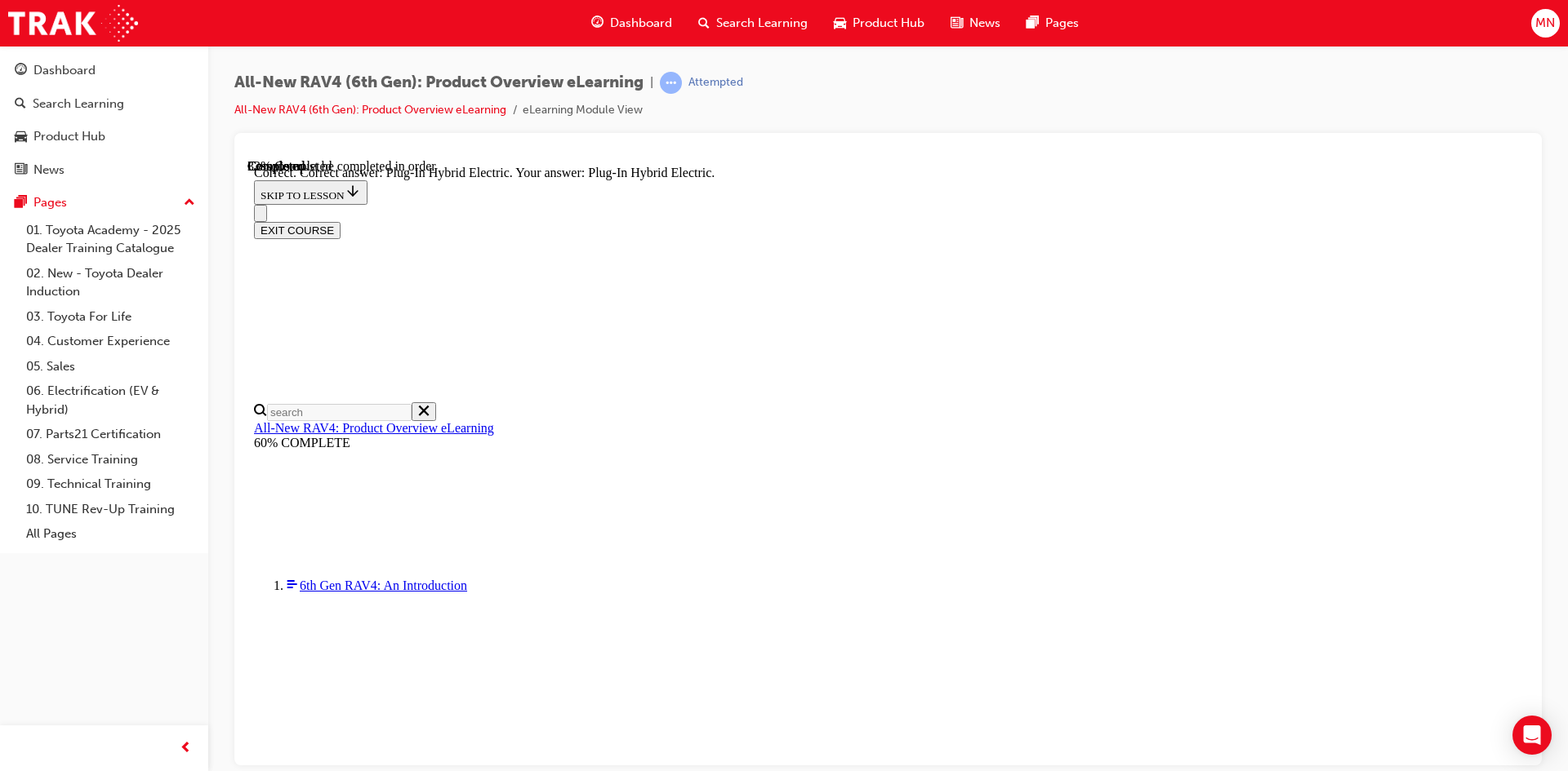
radio input "true"
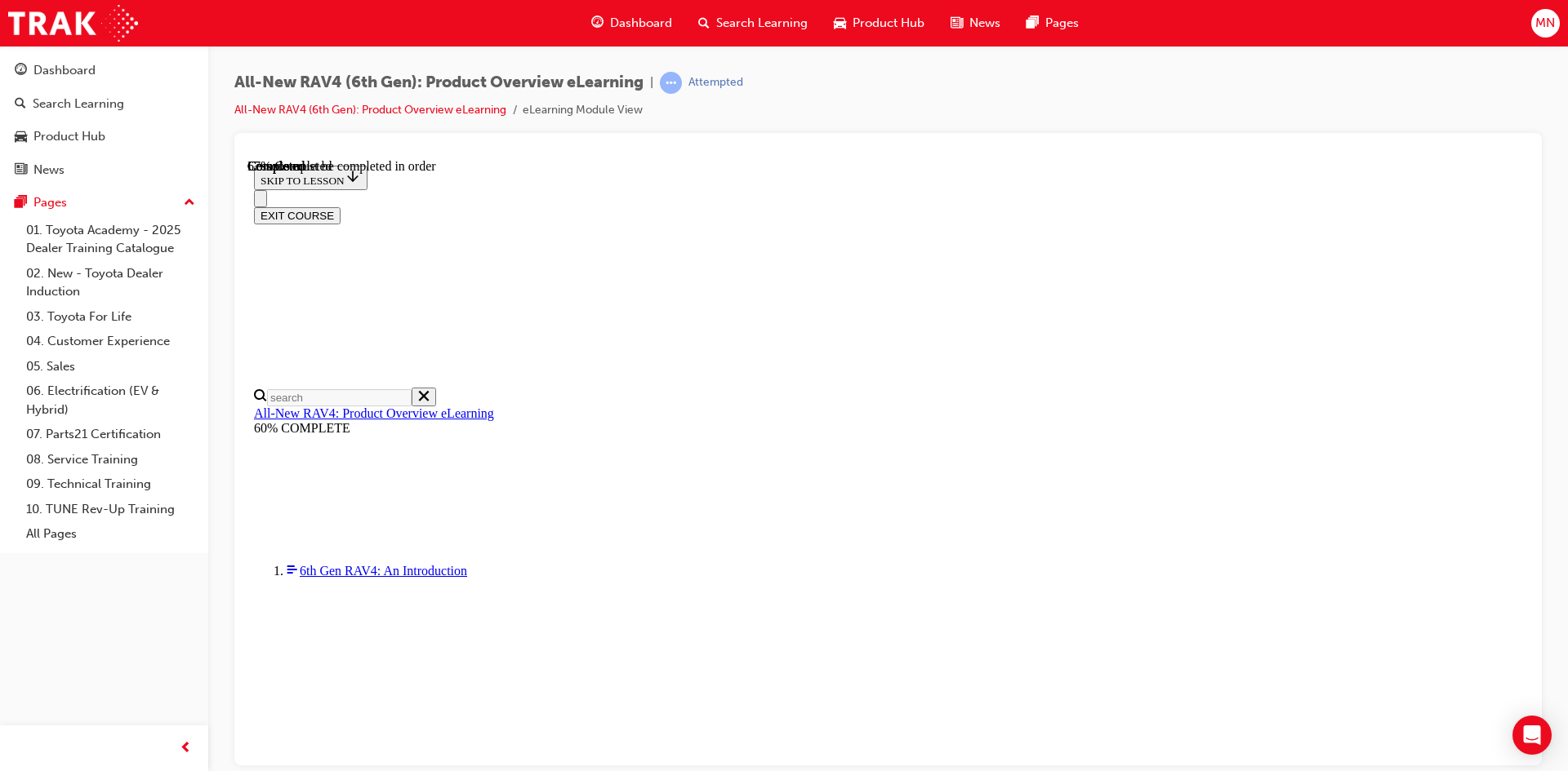
scroll to position [490, 0]
checkbox input "true"
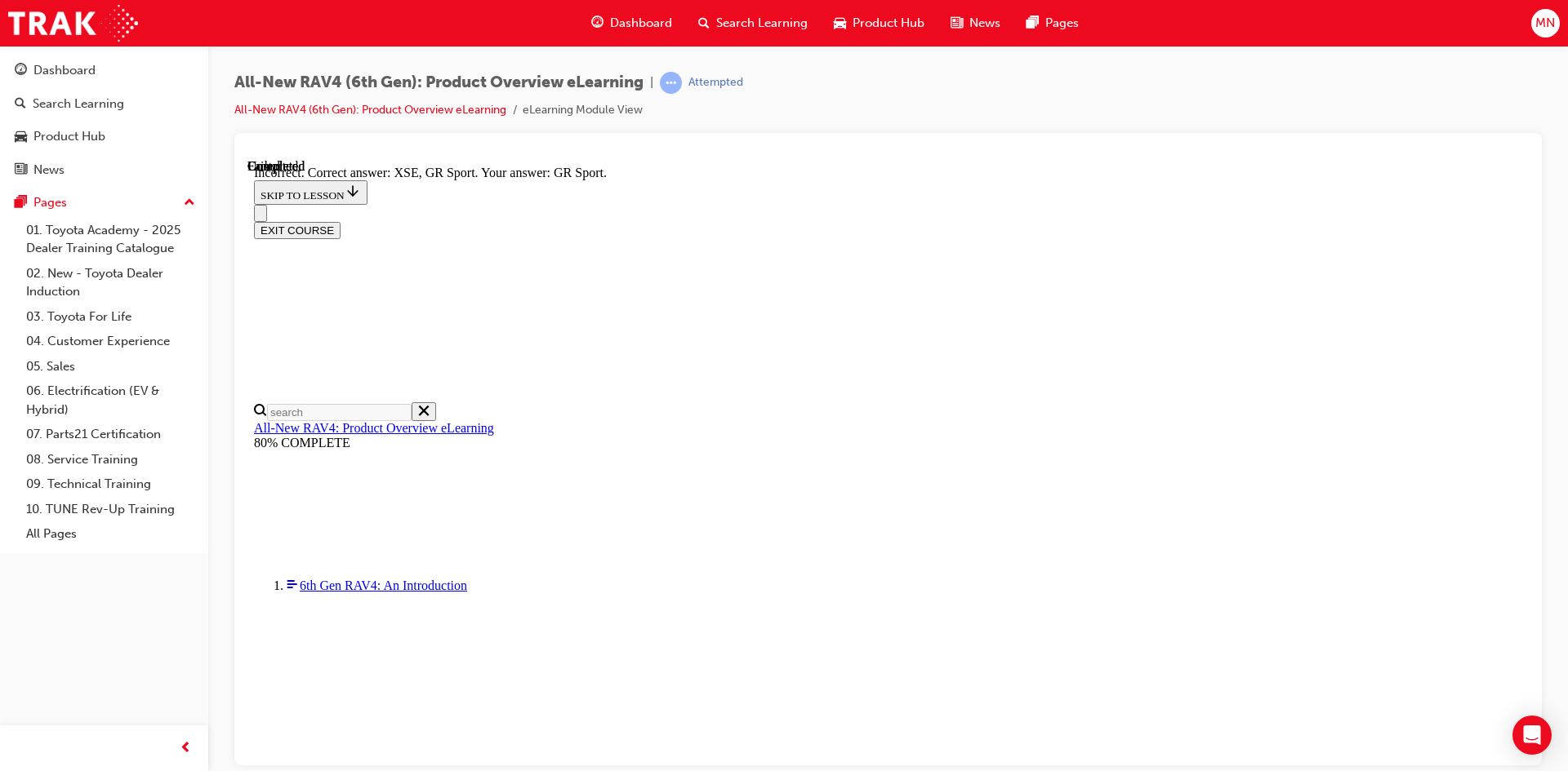
scroll to position [613, 0]
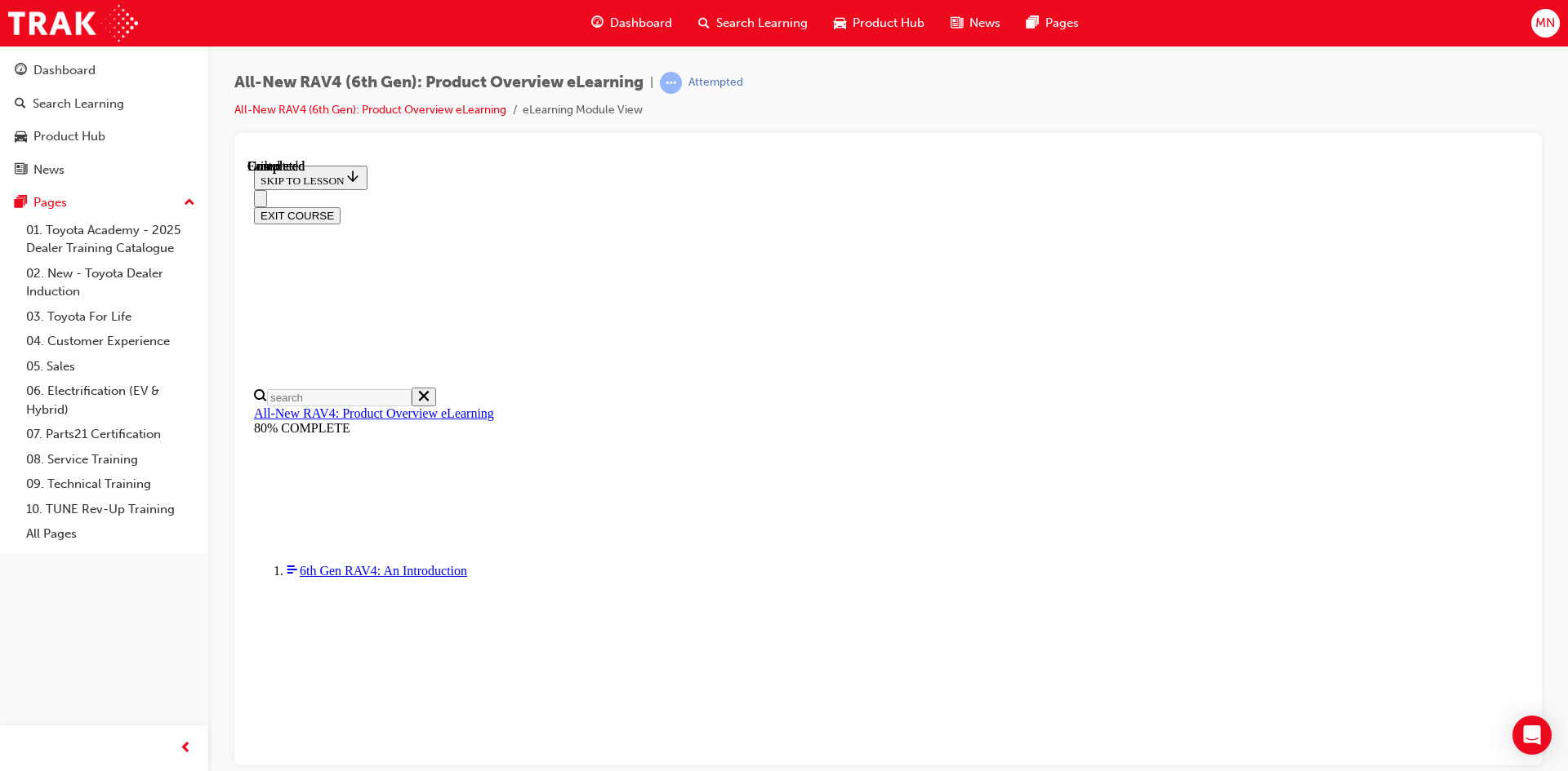
scroll to position [291, 0]
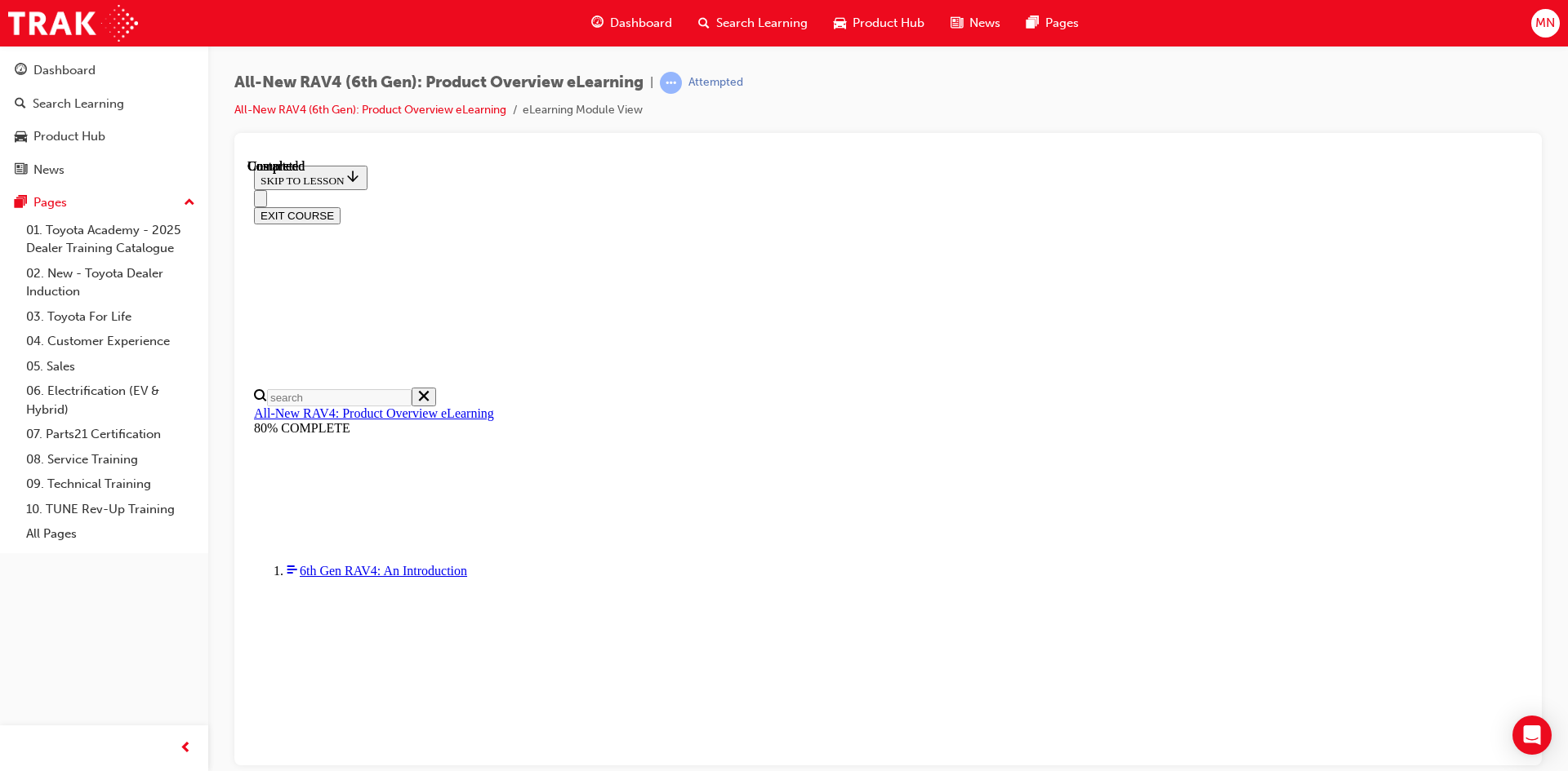
radio input "true"
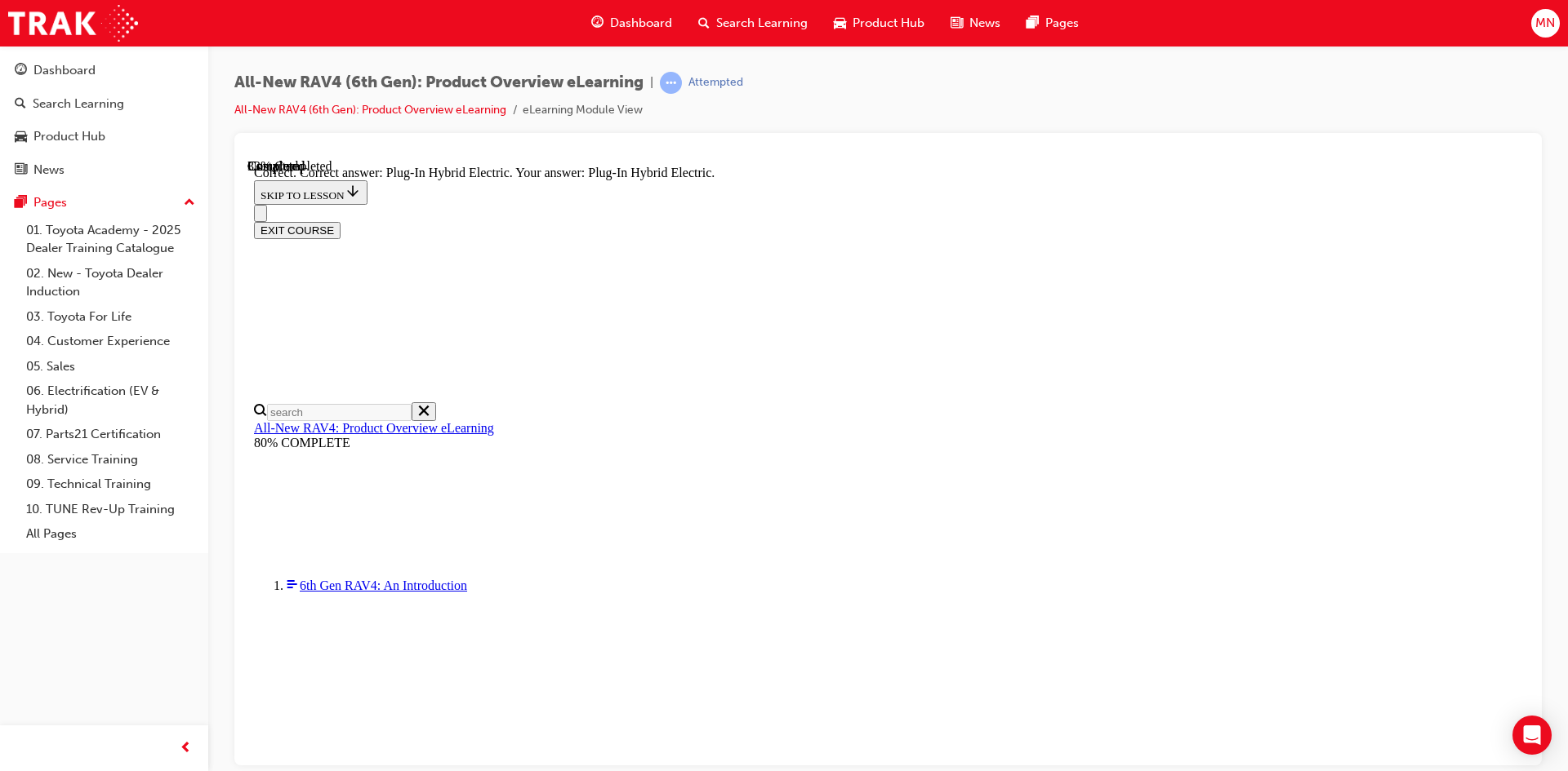
scroll to position [490, 0]
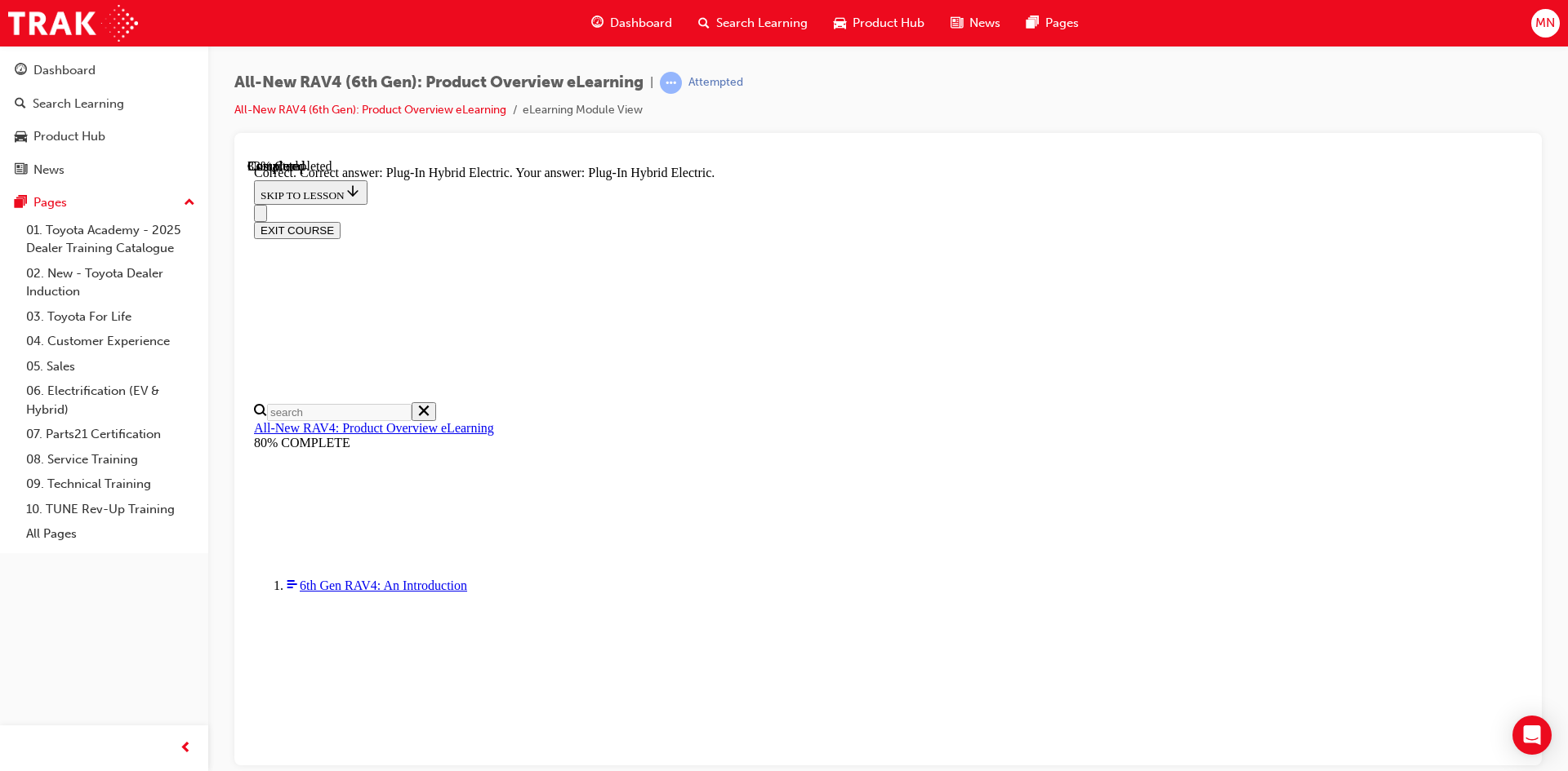
radio input "true"
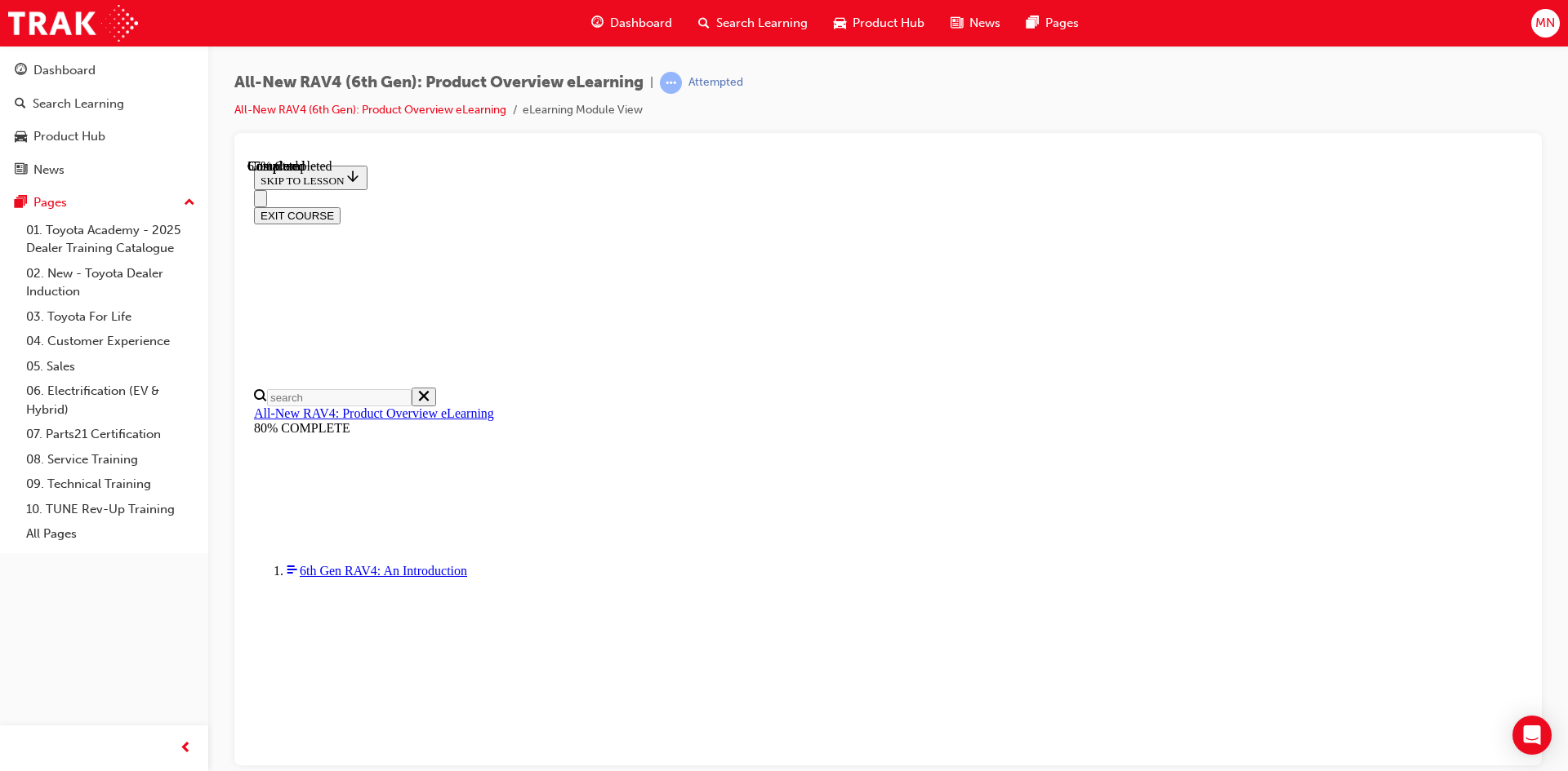
scroll to position [408, 0]
checkbox input "true"
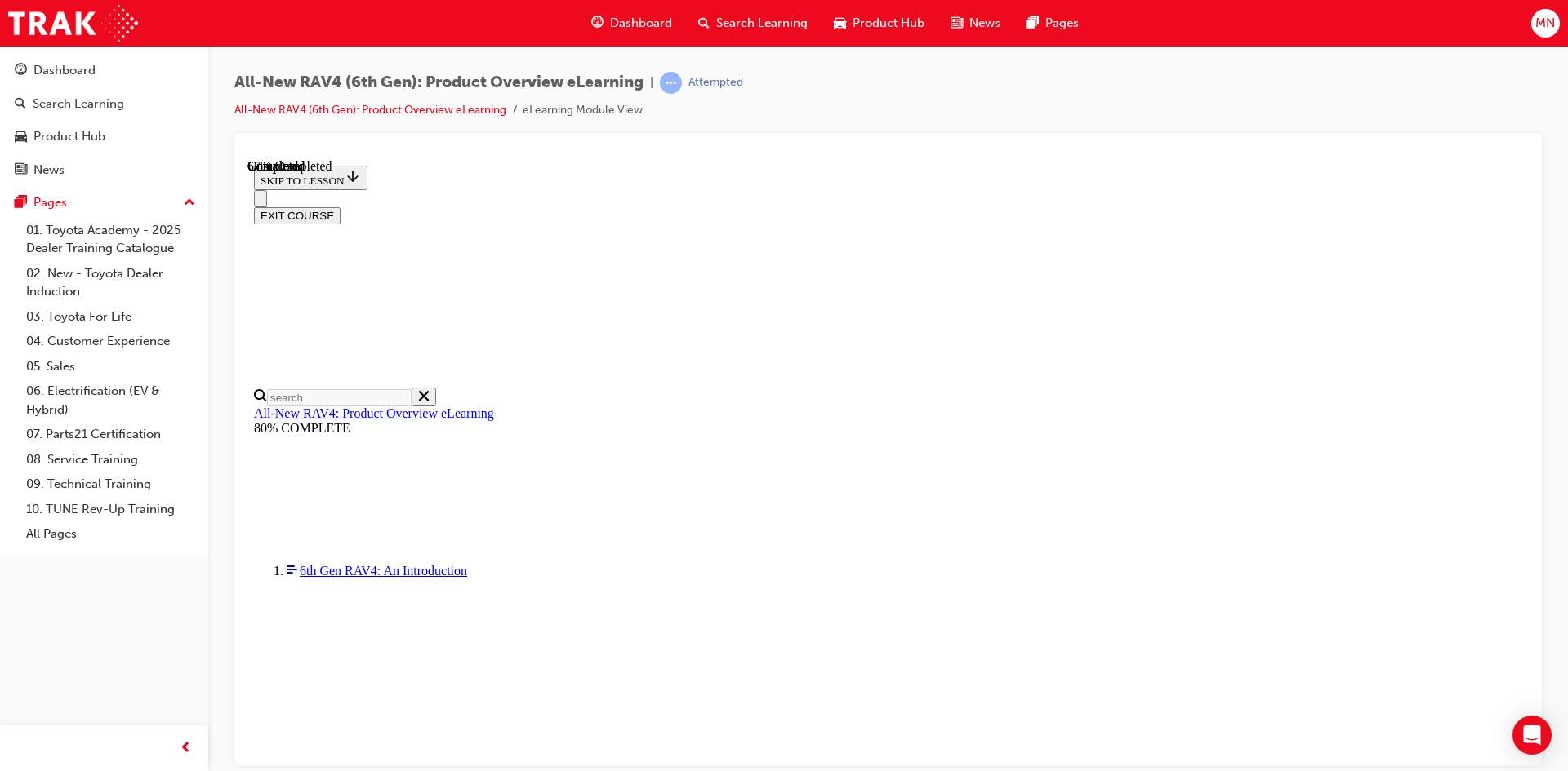
checkbox input "true"
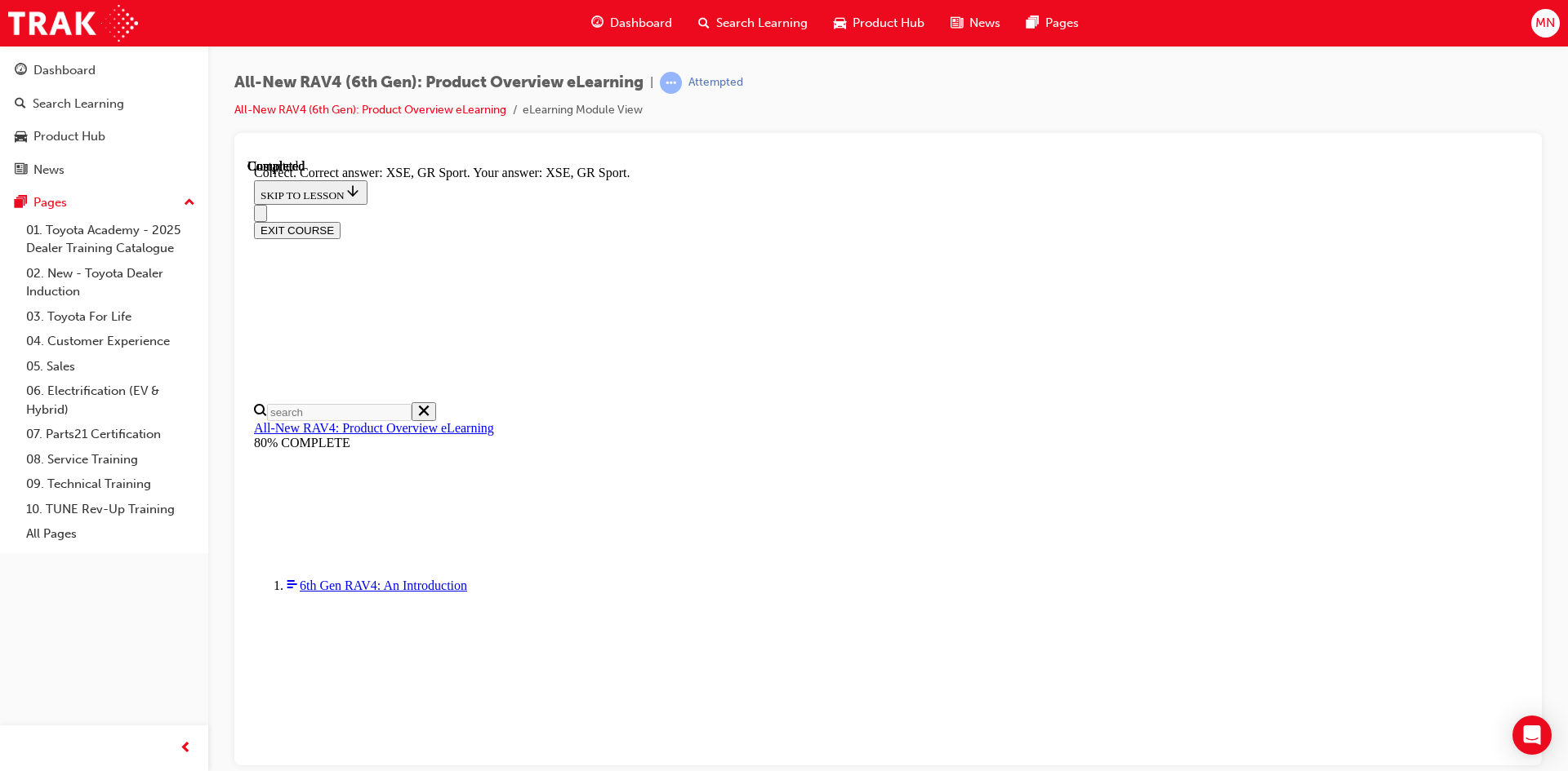
scroll to position [613, 0]
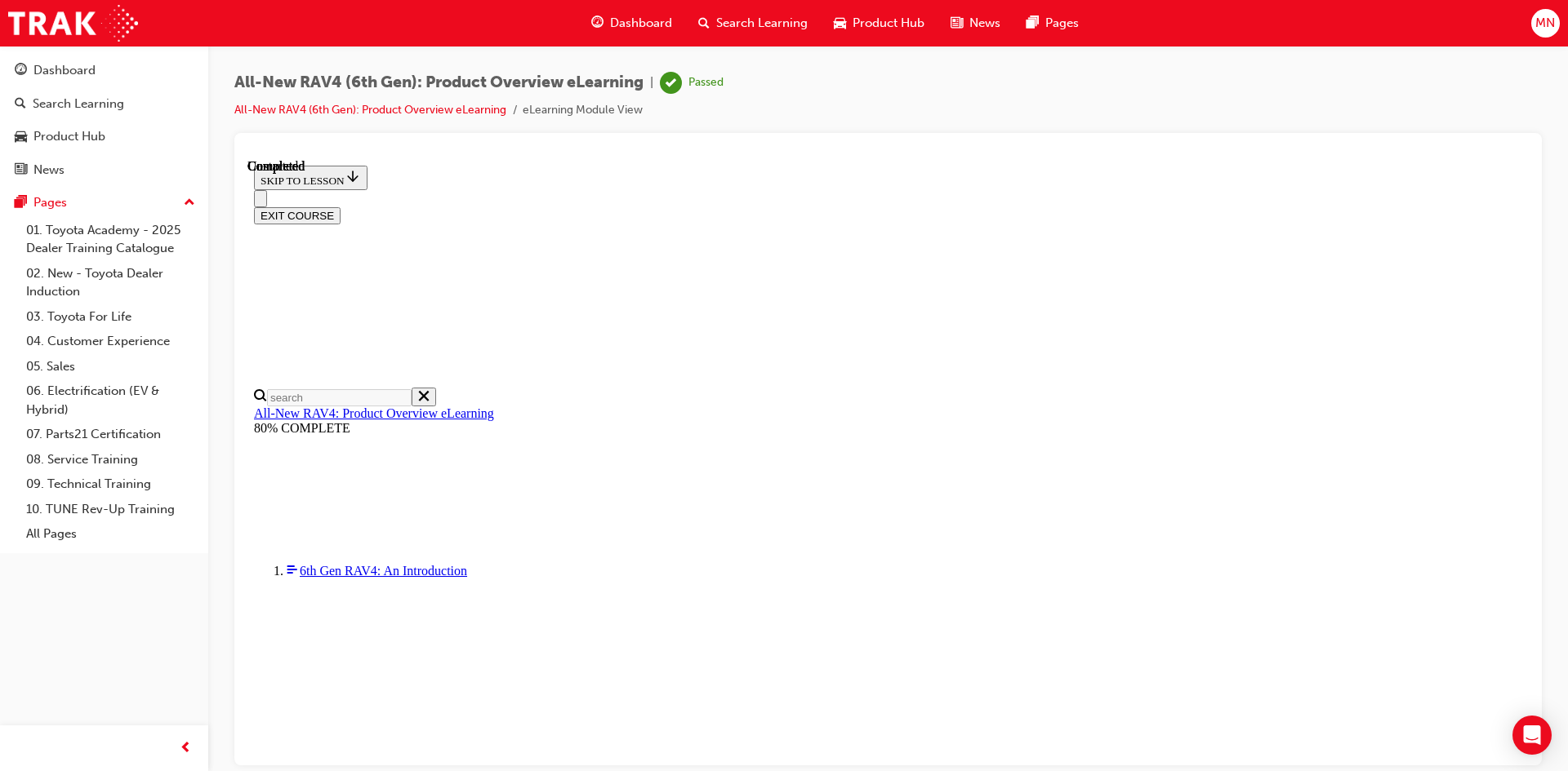
scroll to position [291, 0]
click at [341, 207] on button "EXIT COURSE" at bounding box center [297, 215] width 86 height 17
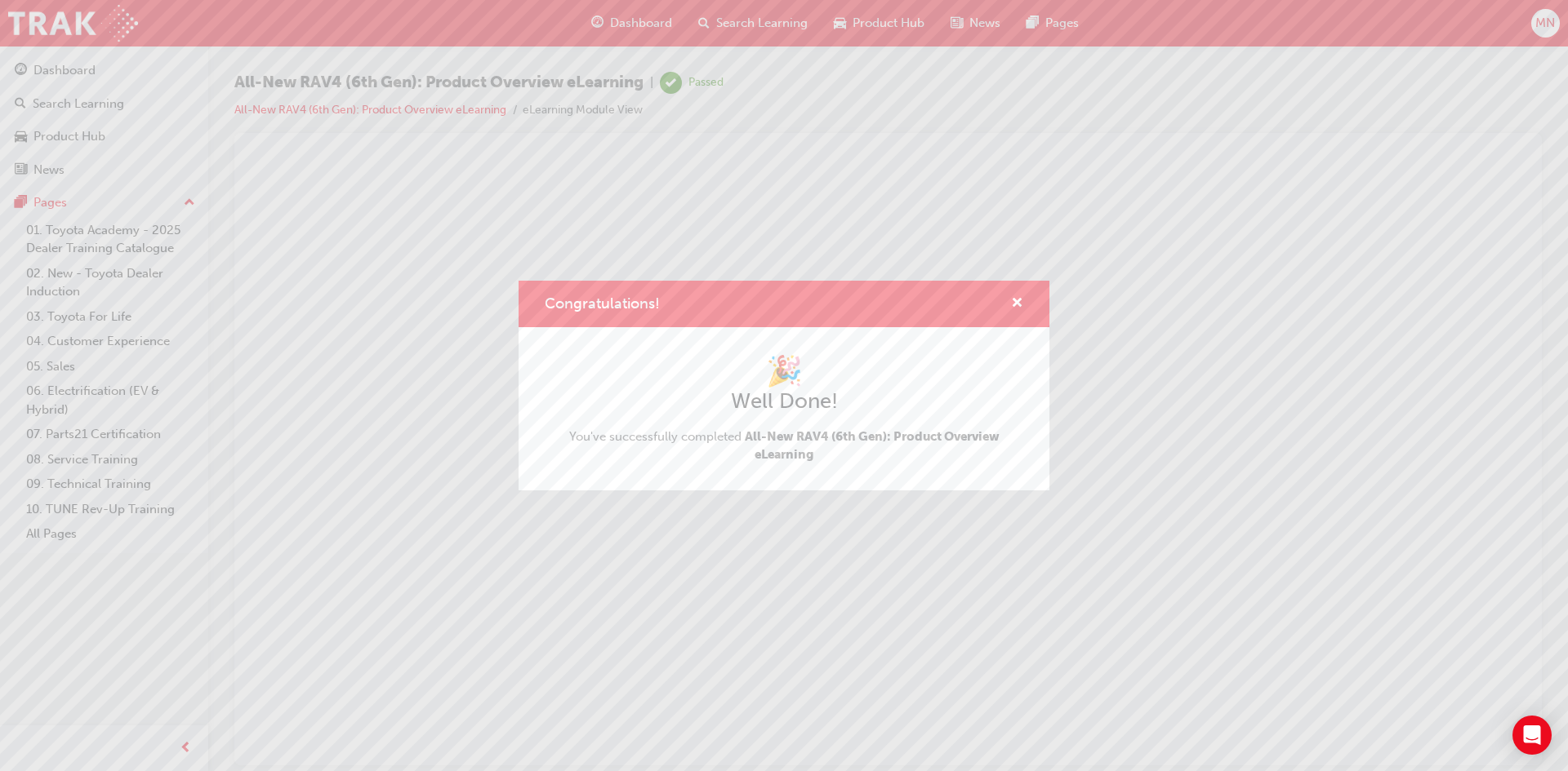
scroll to position [0, 0]
